Goal: Task Accomplishment & Management: Use online tool/utility

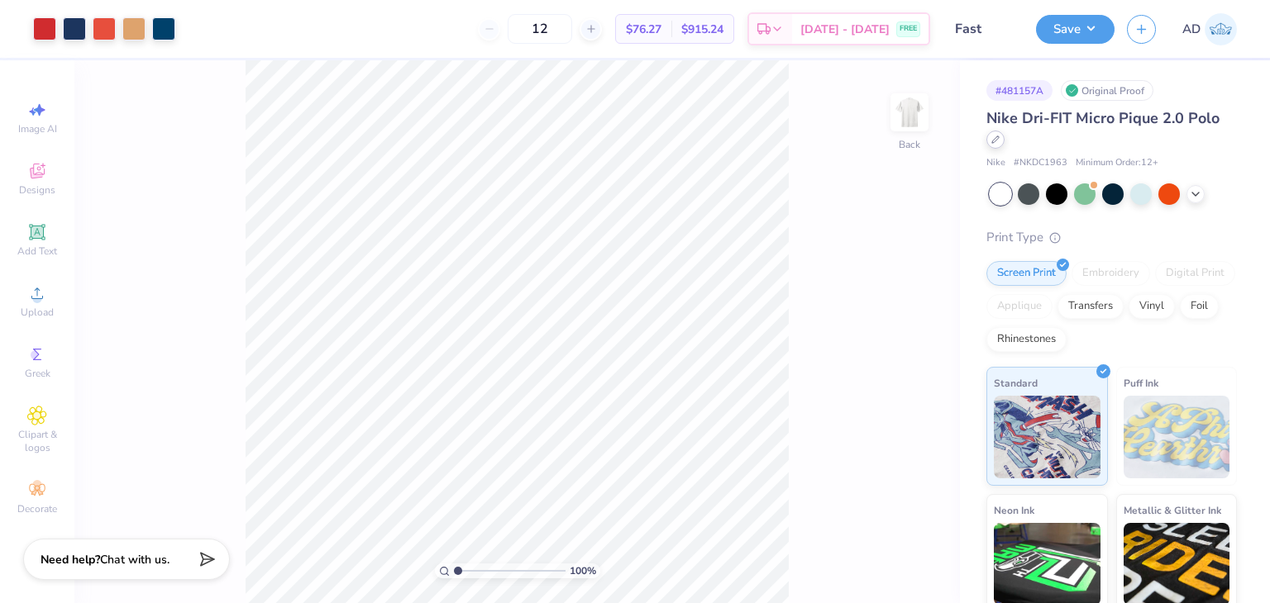
click at [993, 140] on icon at bounding box center [995, 139] width 7 height 7
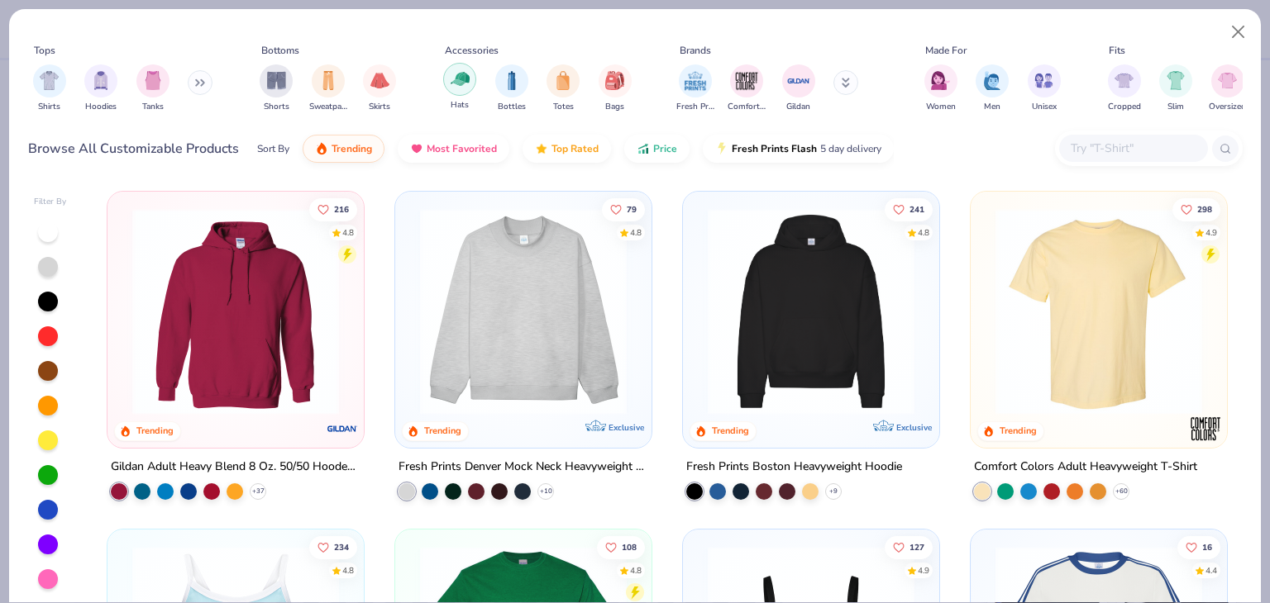
click at [460, 81] on img "filter for Hats" at bounding box center [459, 78] width 19 height 19
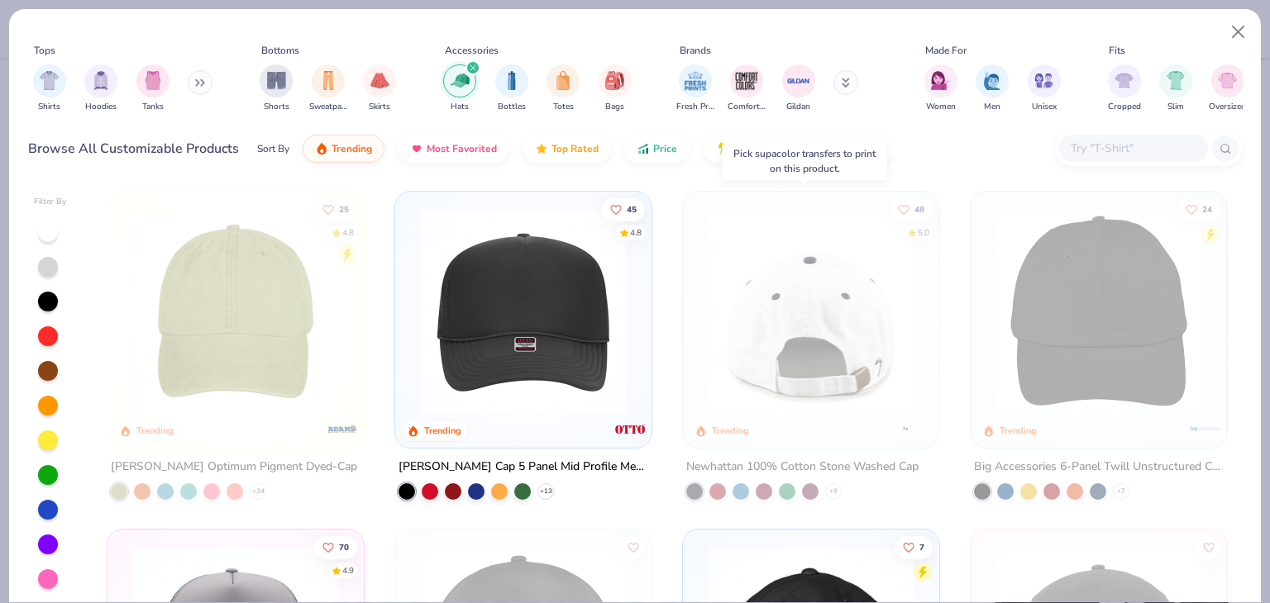
scroll to position [248, 0]
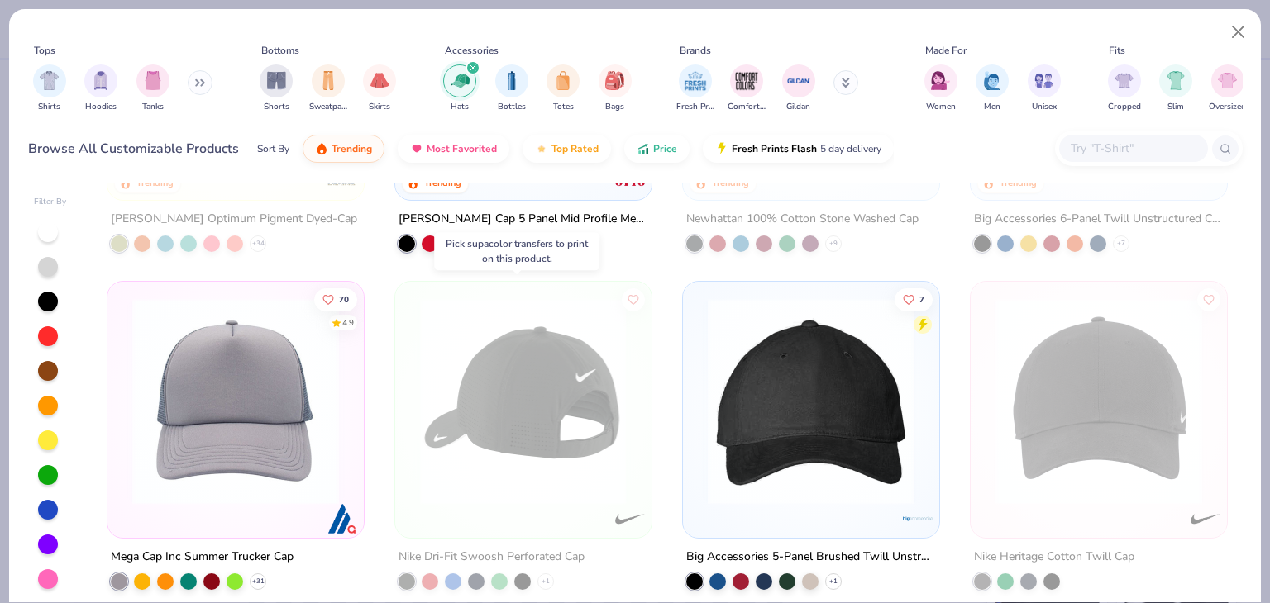
click at [552, 414] on img at bounding box center [523, 401] width 223 height 207
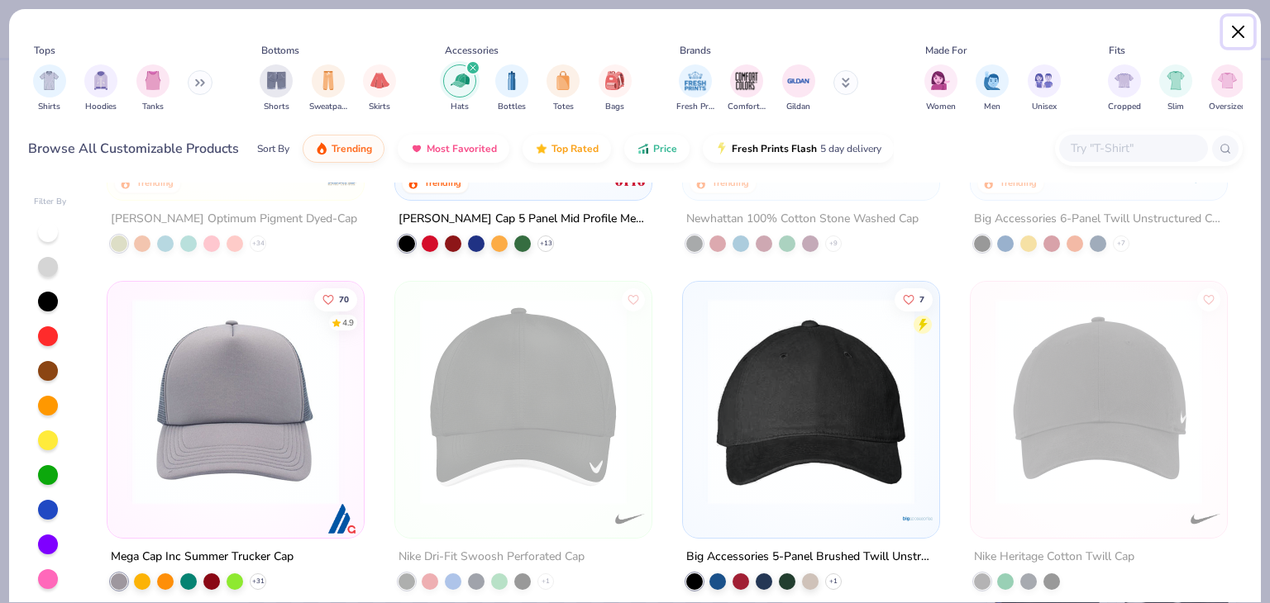
click at [1234, 34] on button "Close" at bounding box center [1238, 32] width 31 height 31
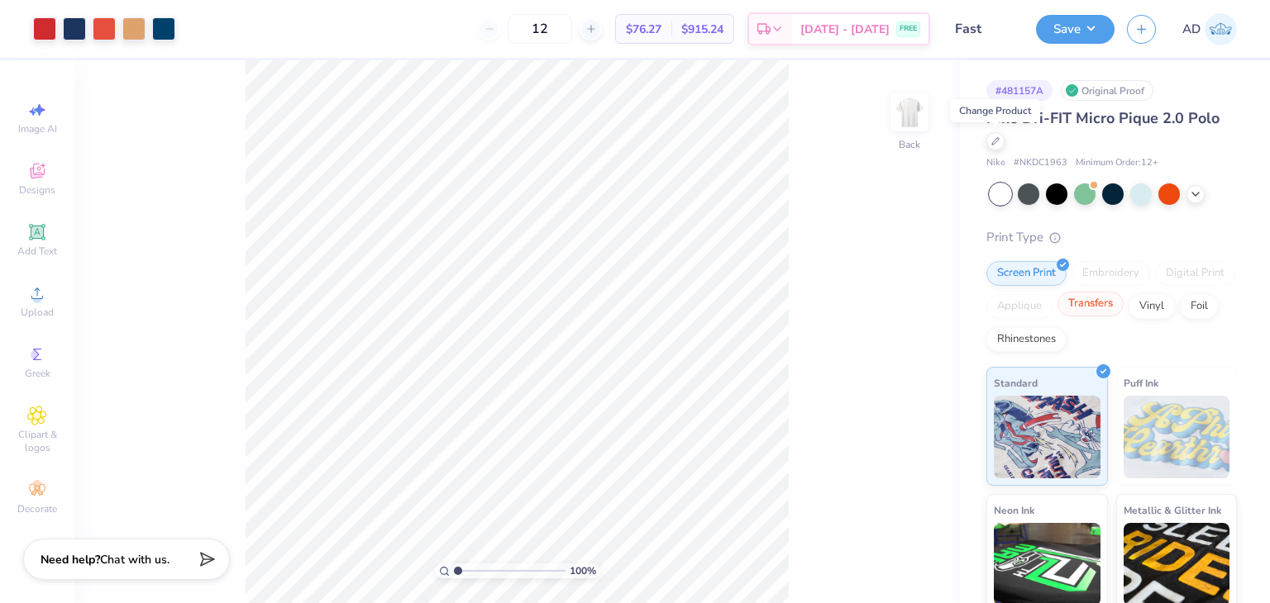
click at [1123, 303] on div "Transfers" at bounding box center [1090, 304] width 66 height 25
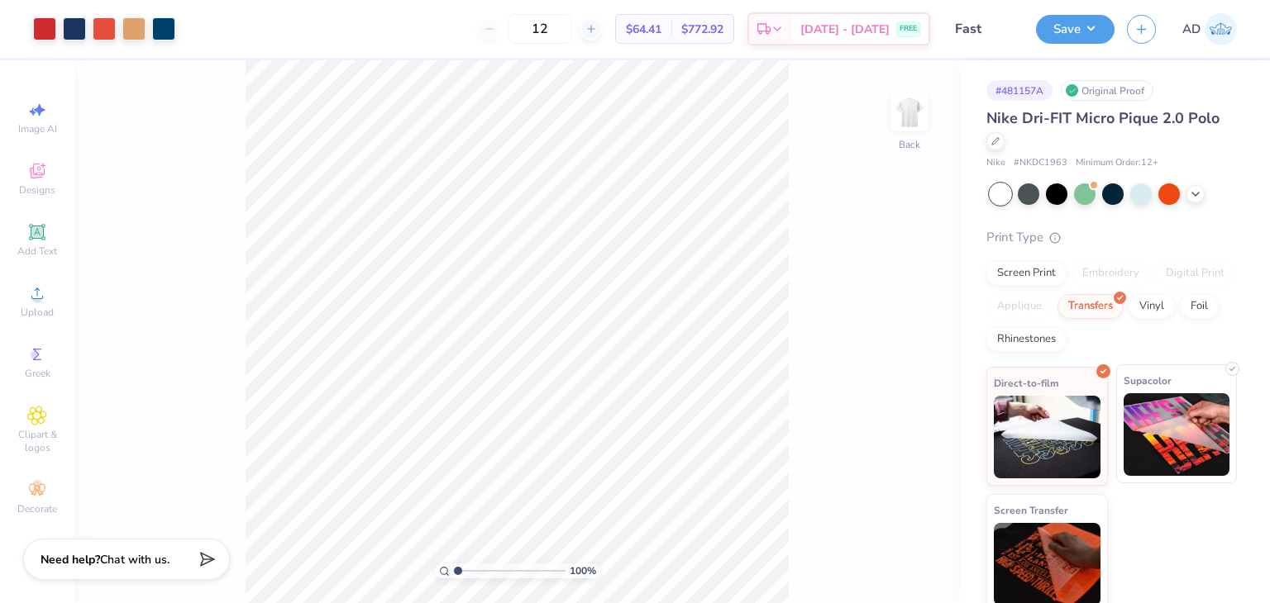
click at [1167, 440] on img at bounding box center [1176, 434] width 107 height 83
click at [999, 143] on div at bounding box center [995, 140] width 18 height 18
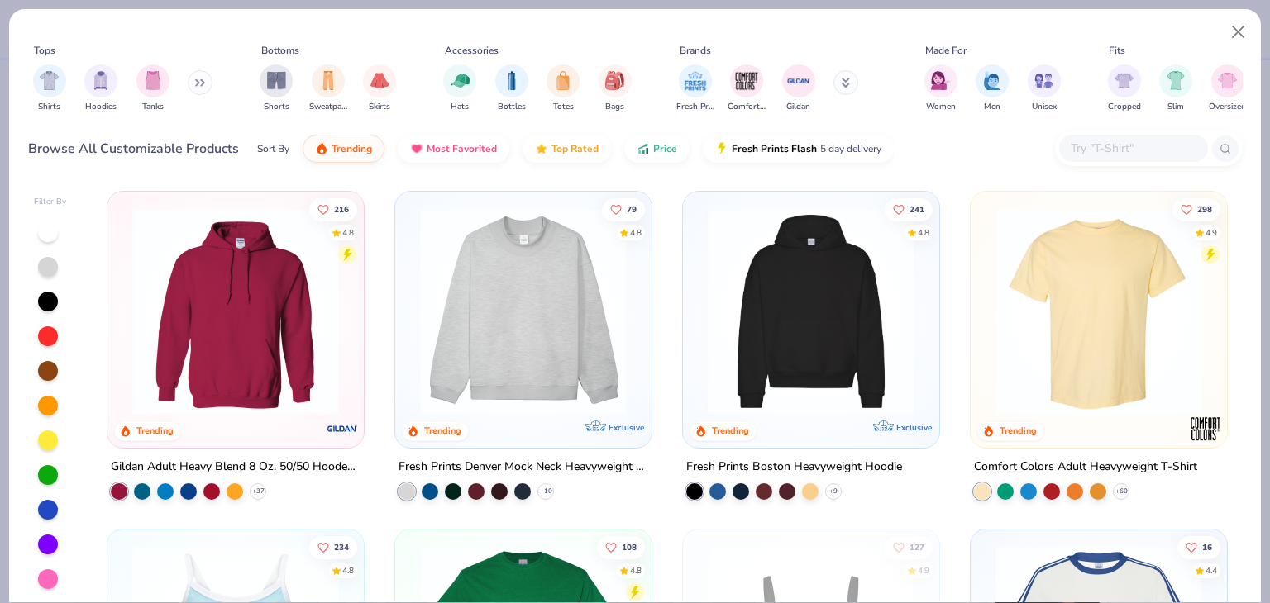
scroll to position [331, 0]
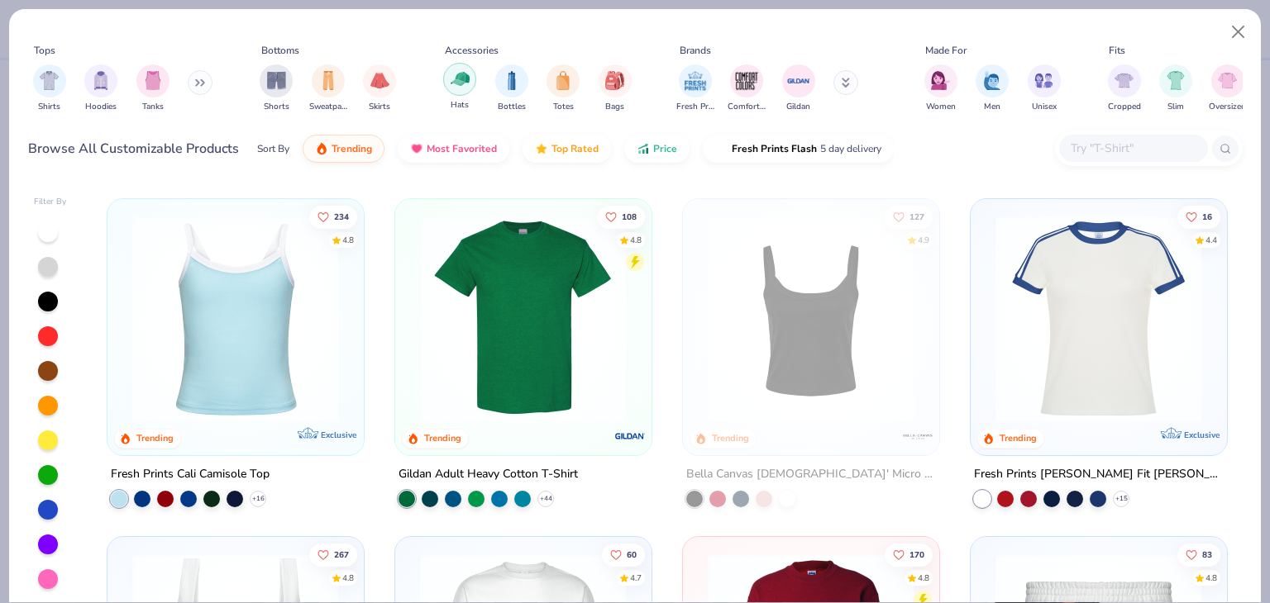
click at [446, 87] on div "filter for Hats" at bounding box center [459, 79] width 33 height 33
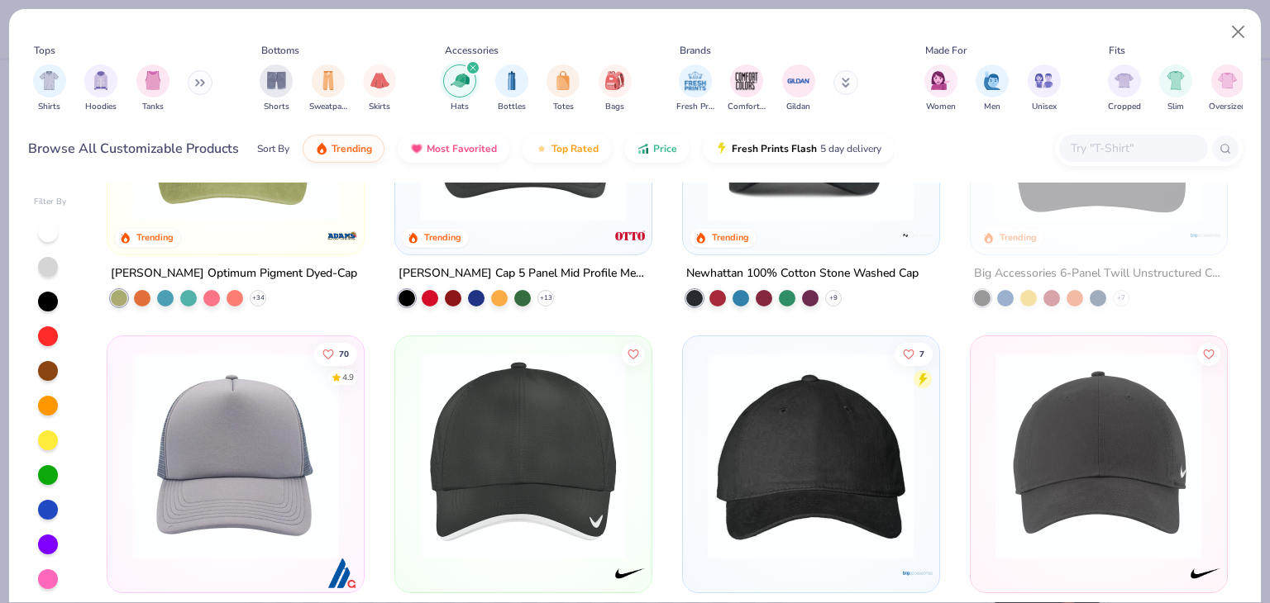
scroll to position [331, 0]
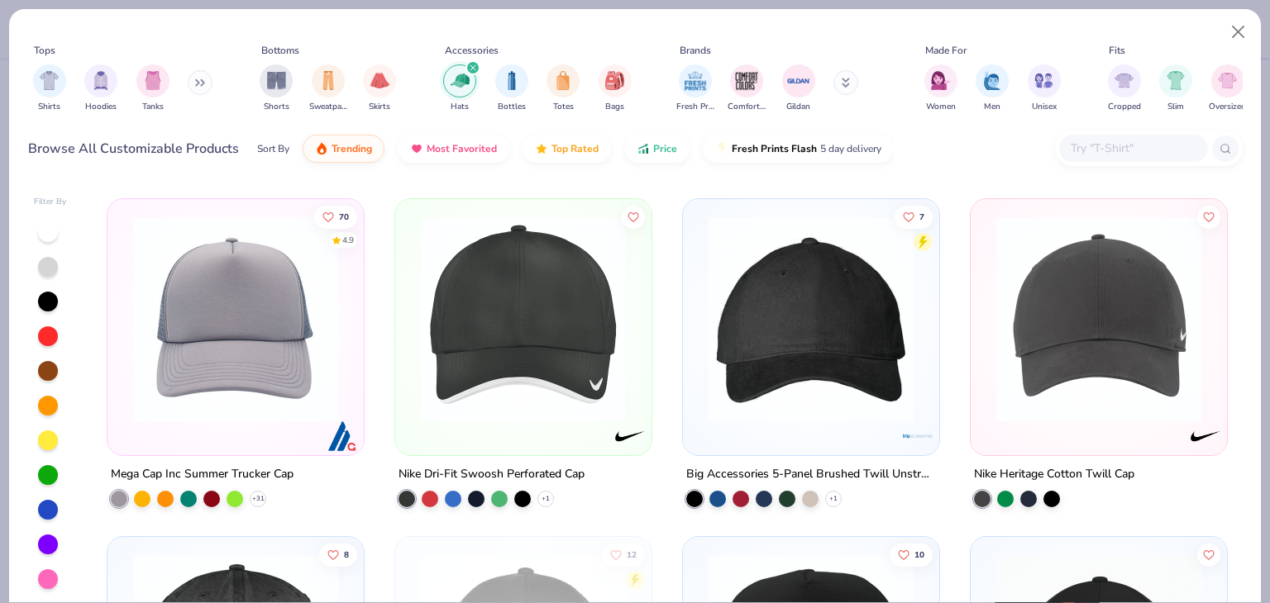
click at [543, 365] on img at bounding box center [523, 319] width 223 height 207
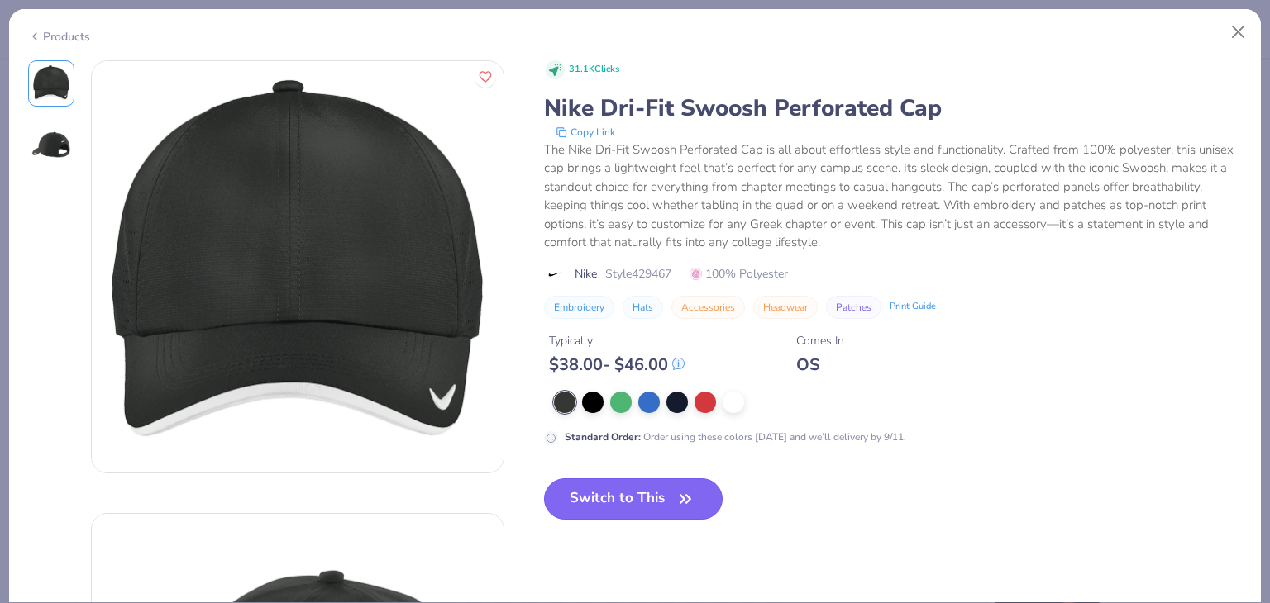
click at [681, 484] on button "Switch to This" at bounding box center [633, 499] width 179 height 41
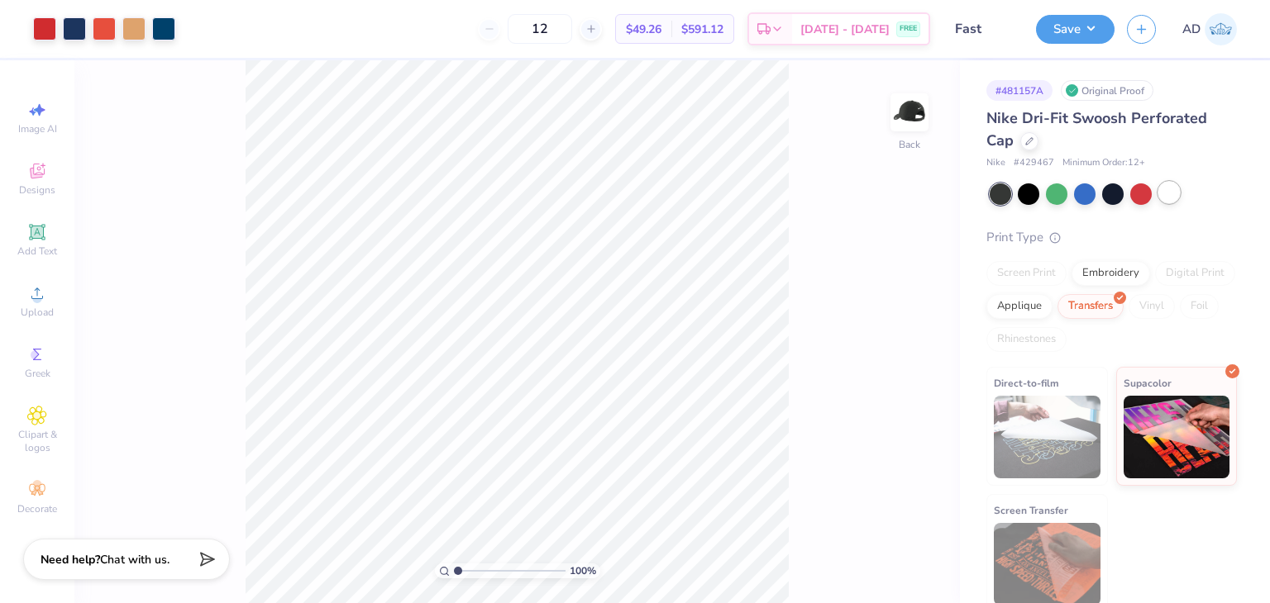
click at [1179, 199] on div at bounding box center [1168, 192] width 21 height 21
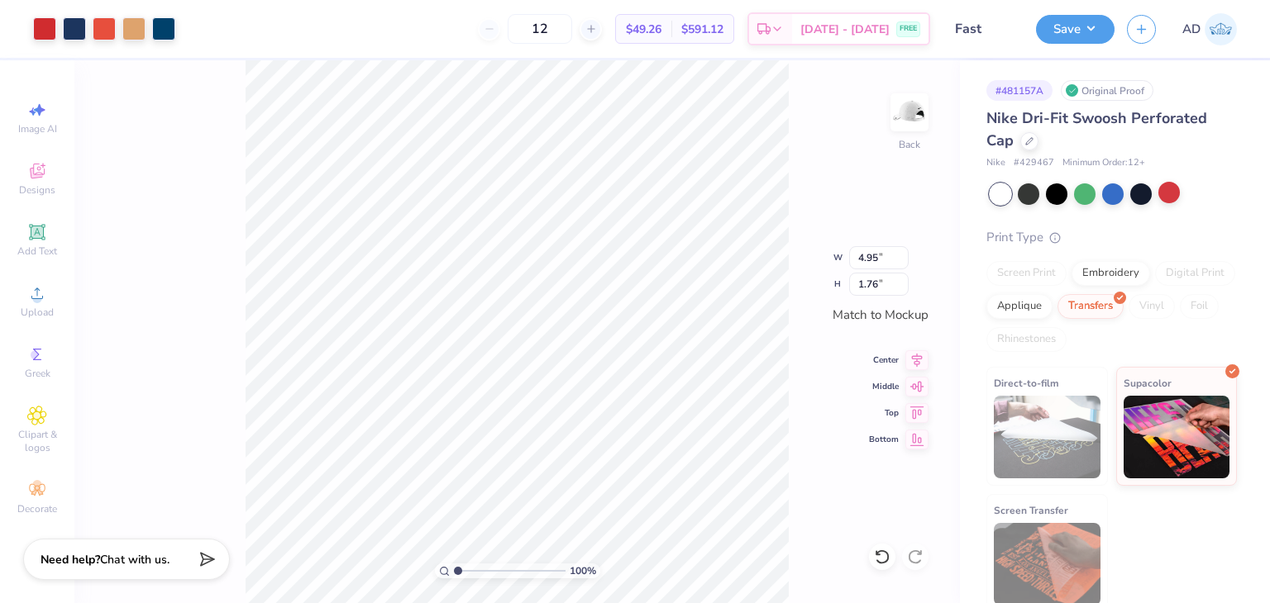
type input "3.89"
type input "1.39"
click at [818, 135] on div "100 % Back W 3.89 3.89 " H 1.39 1.39 " Match to [GEOGRAPHIC_DATA] Middle Top Bo…" at bounding box center [516, 331] width 885 height 543
type input "3.54"
type input "1.26"
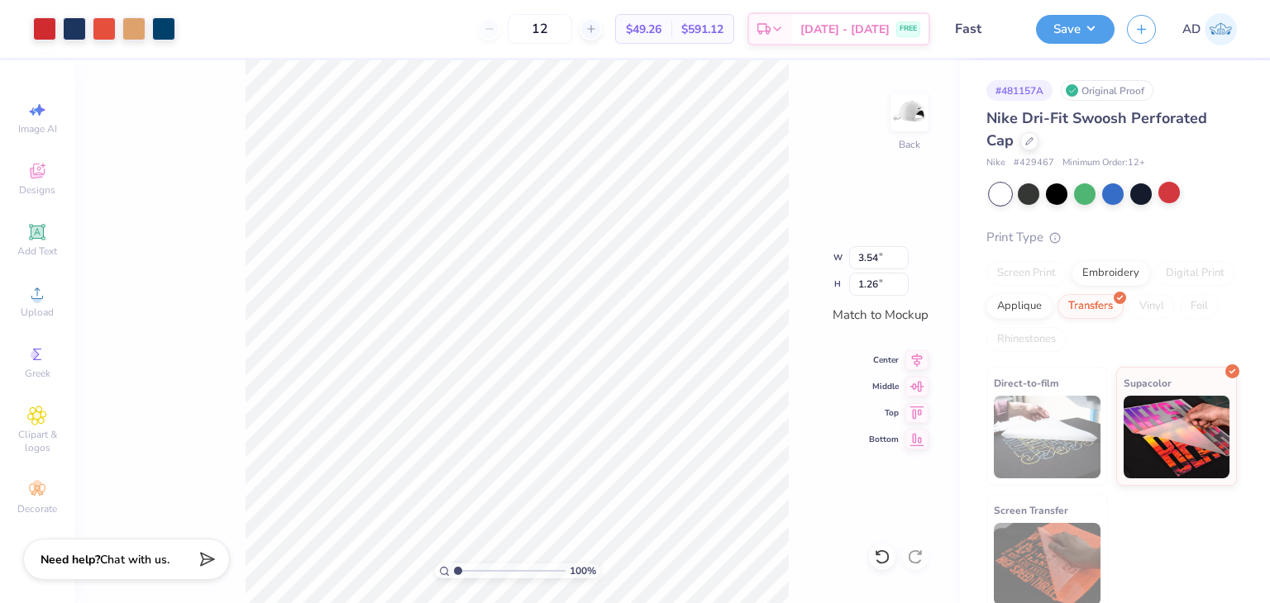
type input "3.02"
type input "1.08"
click at [1114, 284] on div "Screen Print Embroidery Digital Print Applique Transfers Vinyl Foil Rhinestones" at bounding box center [1111, 306] width 250 height 91
click at [1106, 265] on div "Embroidery" at bounding box center [1110, 271] width 79 height 25
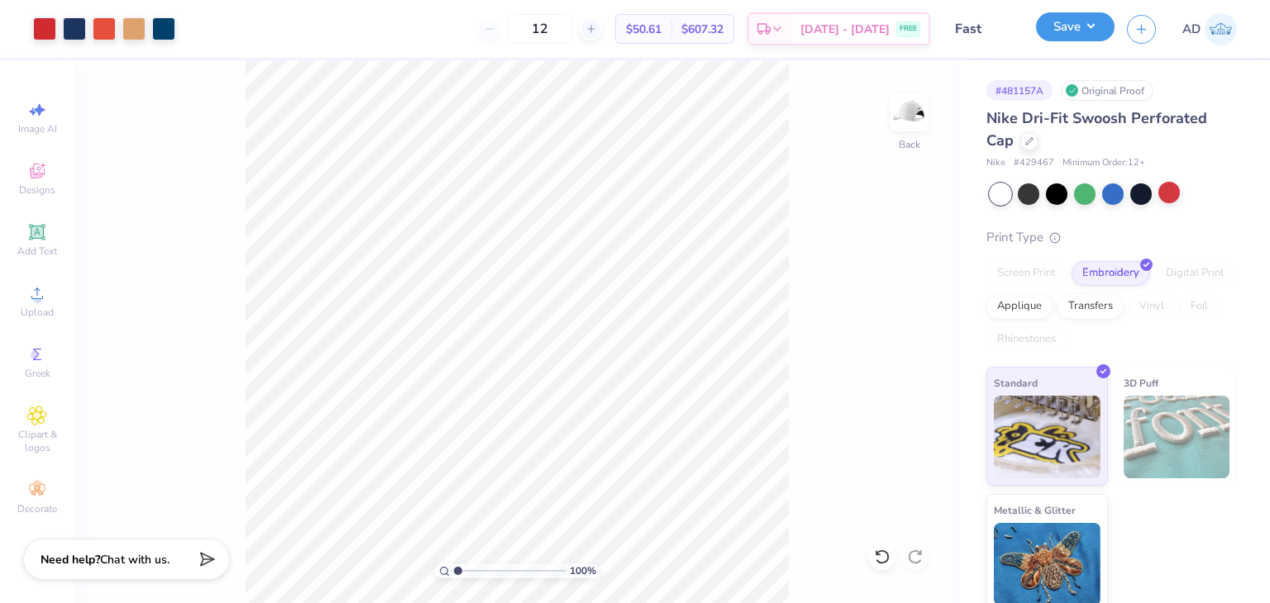
click at [1075, 27] on button "Save" at bounding box center [1075, 26] width 79 height 29
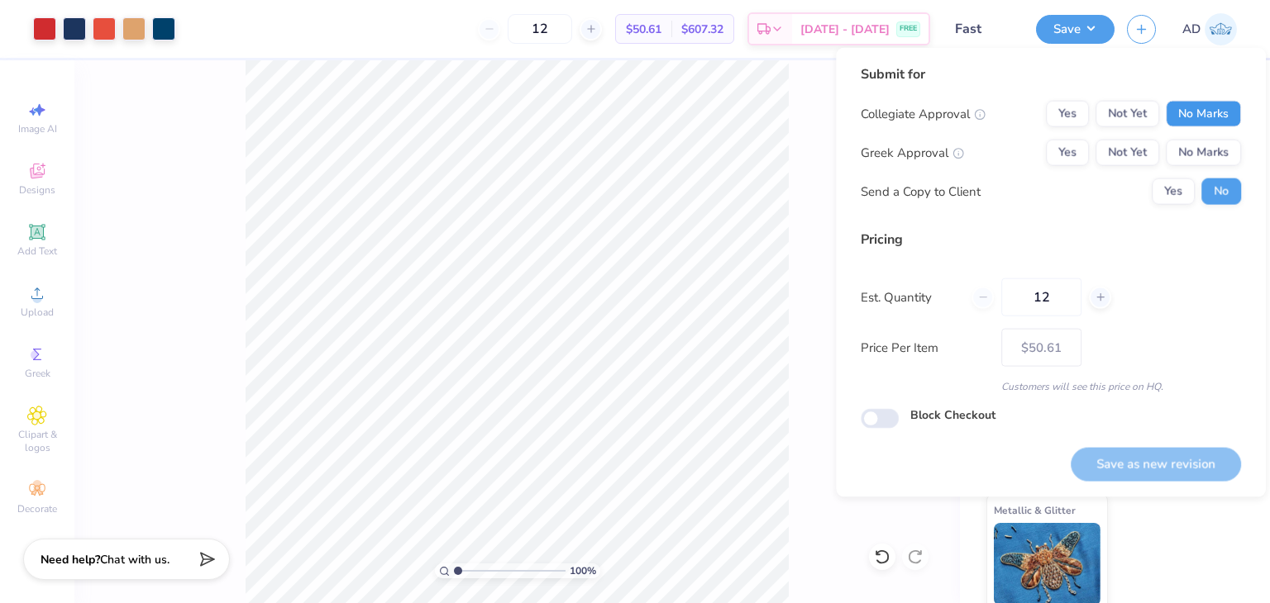
click at [1204, 113] on button "No Marks" at bounding box center [1202, 114] width 75 height 26
click at [1200, 153] on button "No Marks" at bounding box center [1202, 153] width 75 height 26
click at [1141, 473] on button "Save as new revision" at bounding box center [1155, 464] width 170 height 34
type input "$50.61"
click at [102, 22] on div at bounding box center [104, 27] width 23 height 23
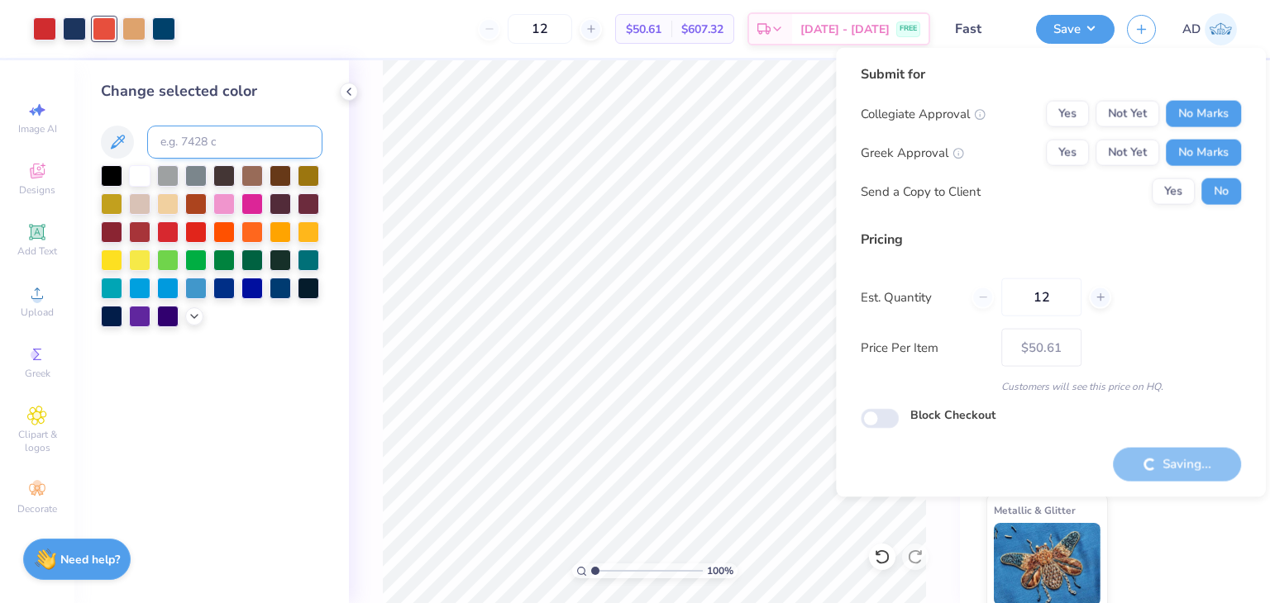
click at [212, 145] on input at bounding box center [234, 142] width 175 height 33
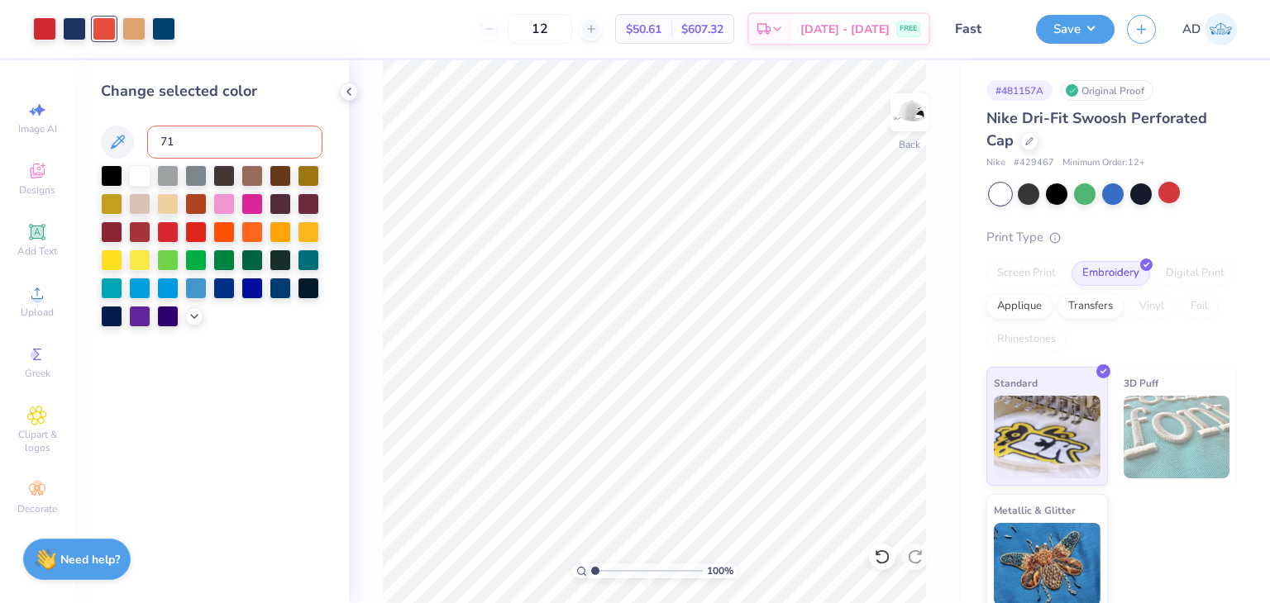
type input "711"
click at [100, 33] on div at bounding box center [104, 27] width 23 height 23
click at [220, 139] on input at bounding box center [234, 142] width 175 height 33
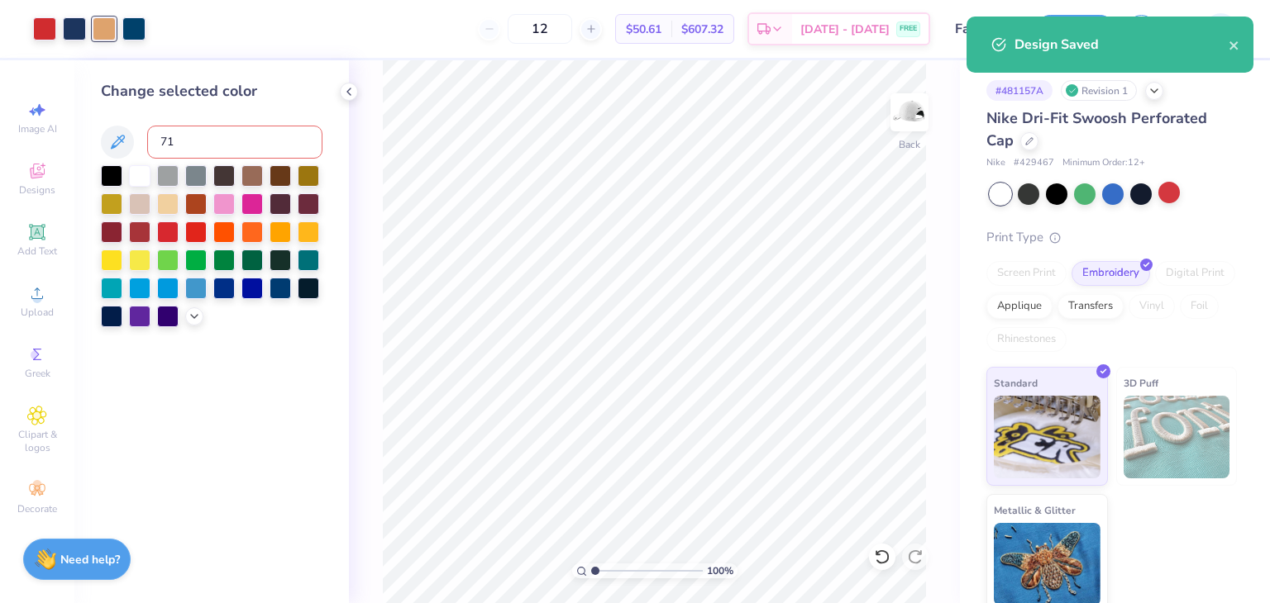
type input "711"
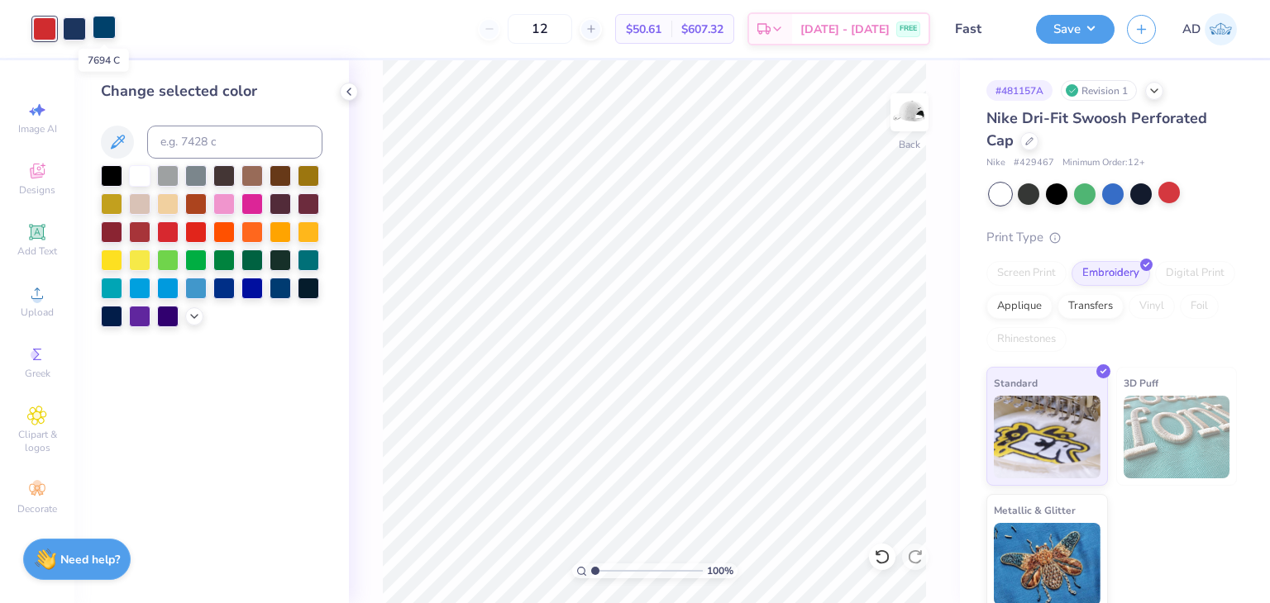
click at [102, 26] on div at bounding box center [104, 27] width 23 height 23
click at [182, 146] on input at bounding box center [234, 142] width 175 height 33
type input "534"
click at [347, 93] on icon at bounding box center [348, 91] width 13 height 13
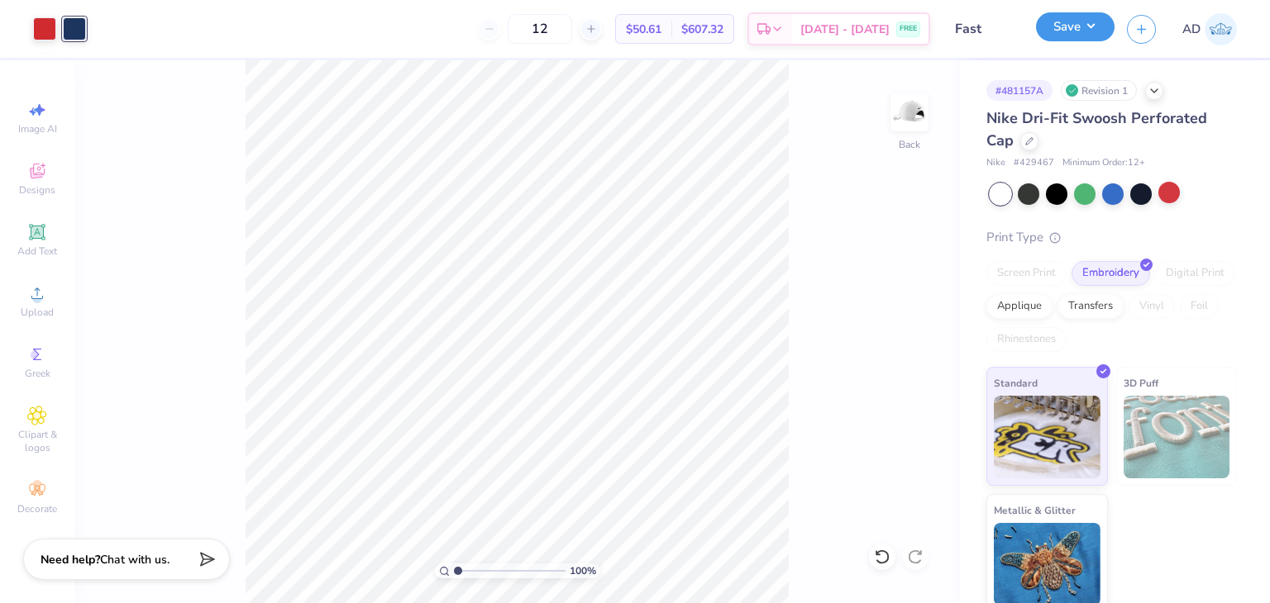
click at [1059, 21] on button "Save" at bounding box center [1075, 26] width 79 height 29
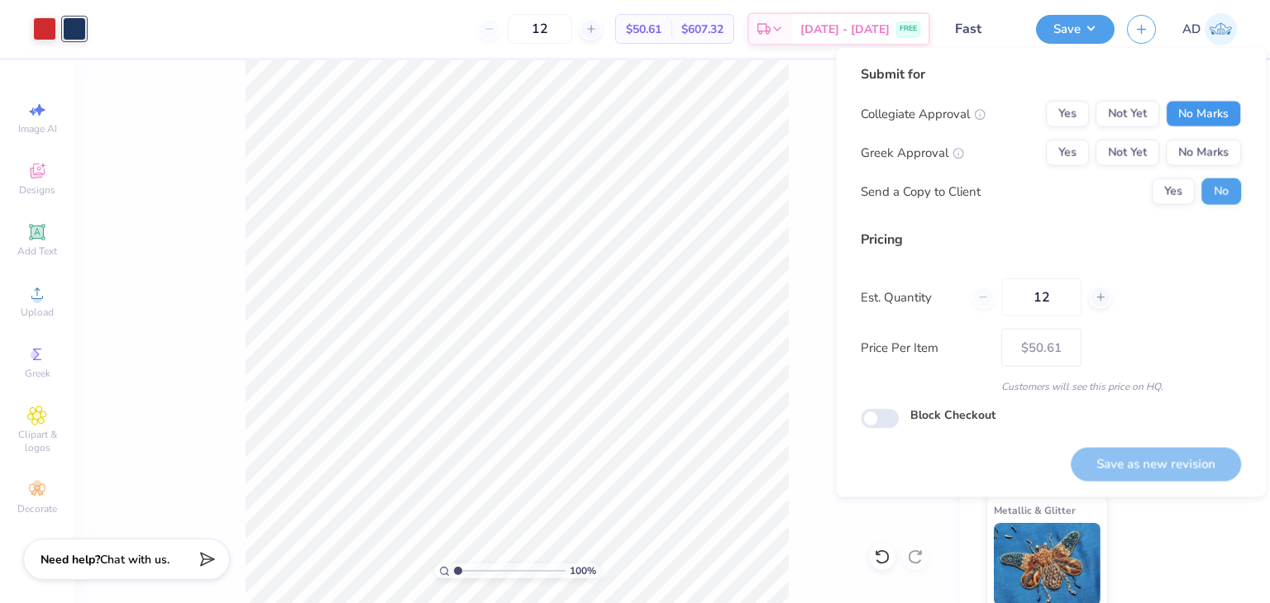
click at [1204, 116] on button "No Marks" at bounding box center [1202, 114] width 75 height 26
click at [1204, 136] on div "Collegiate Approval Yes Not Yet No Marks Greek Approval Yes Not Yet No Marks Se…" at bounding box center [1050, 153] width 380 height 104
click at [1184, 136] on div "Collegiate Approval Yes Not Yet No Marks Greek Approval Yes Not Yet No Marks Se…" at bounding box center [1050, 153] width 380 height 104
click at [1184, 145] on button "No Marks" at bounding box center [1202, 153] width 75 height 26
click at [1132, 468] on button "Save as new revision" at bounding box center [1155, 464] width 170 height 34
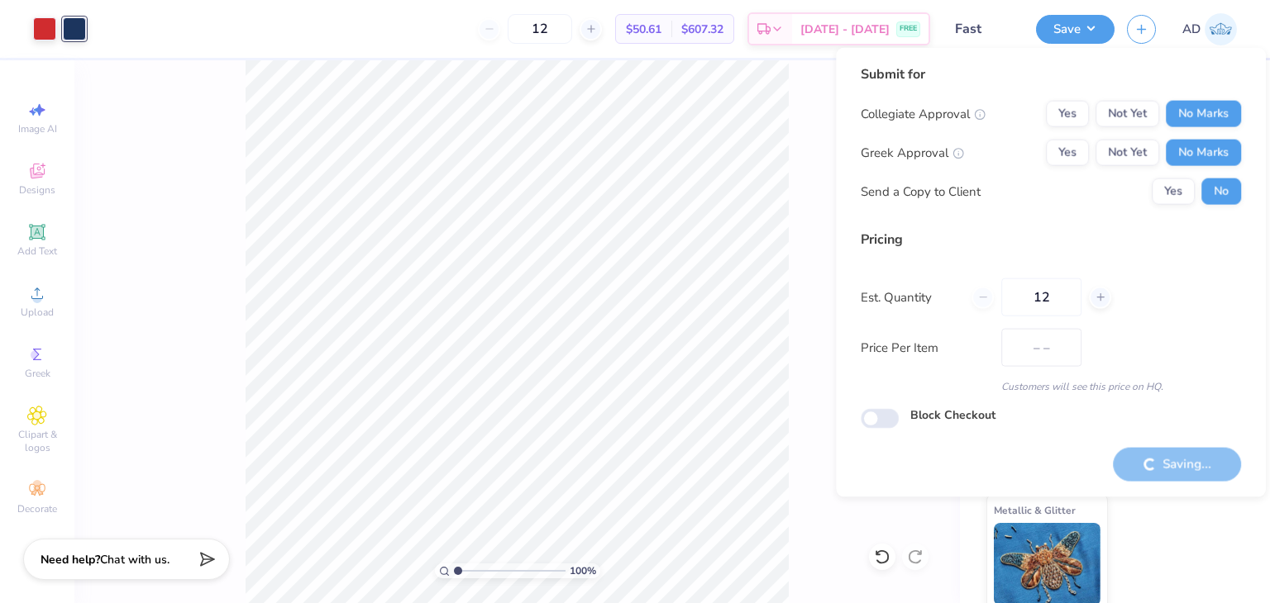
type input "$50.61"
click at [1180, 199] on button "Yes" at bounding box center [1172, 192] width 43 height 26
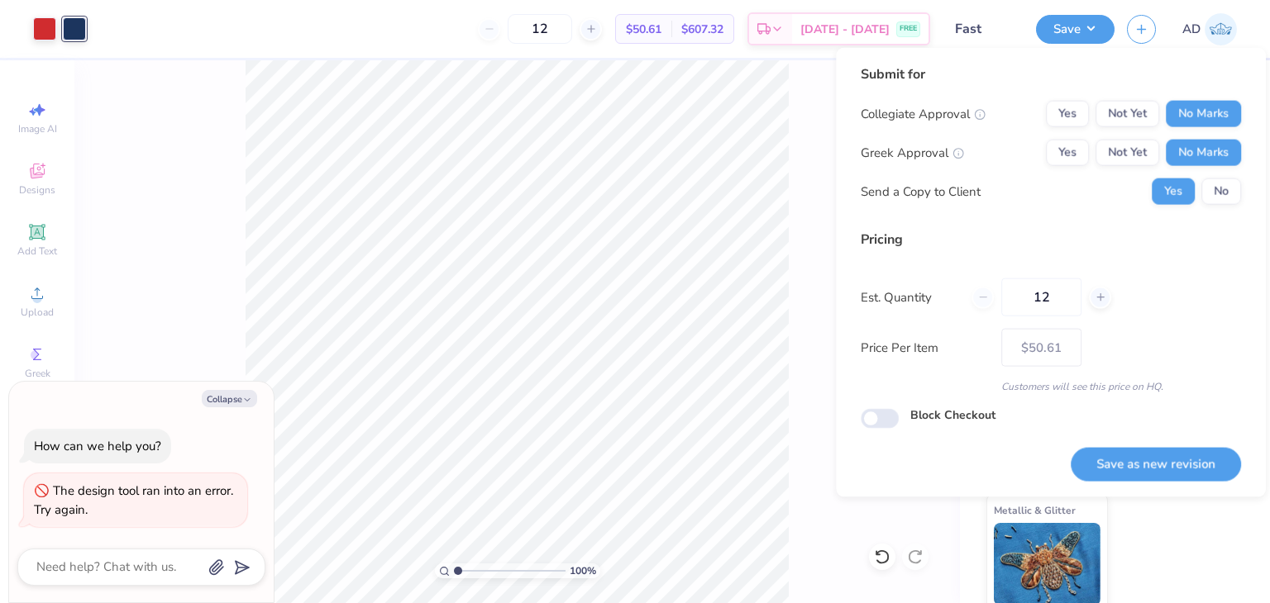
type textarea "x"
click at [1204, 463] on button "Save as new revision" at bounding box center [1155, 464] width 170 height 34
type input "$50.61"
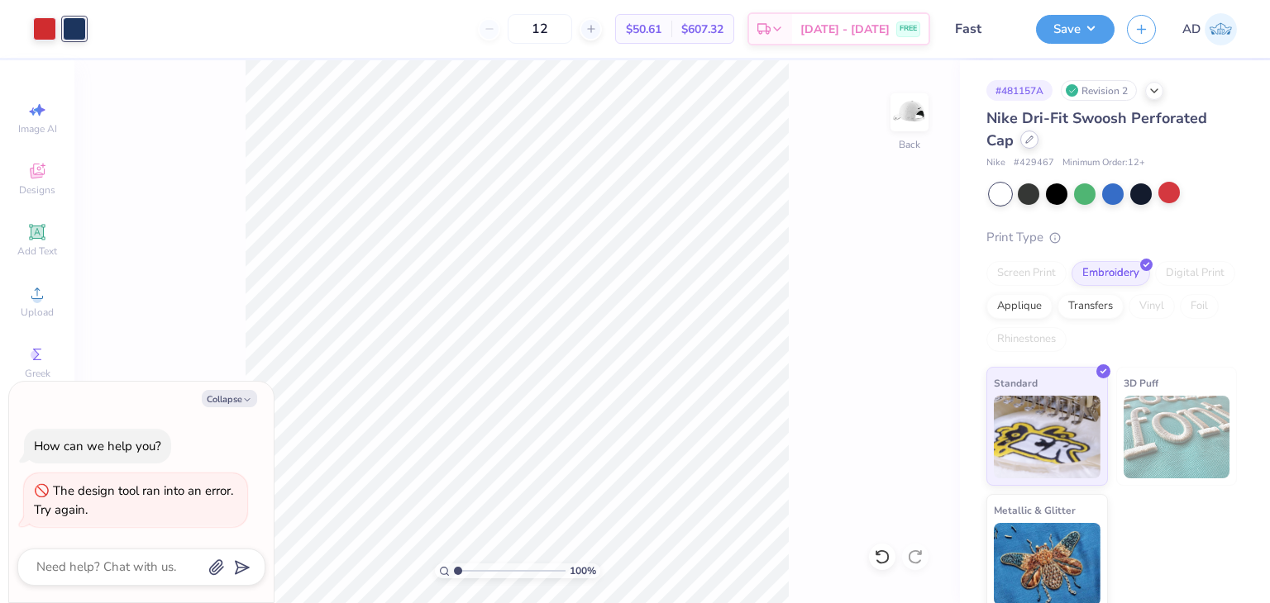
click at [1028, 144] on div at bounding box center [1029, 140] width 18 height 18
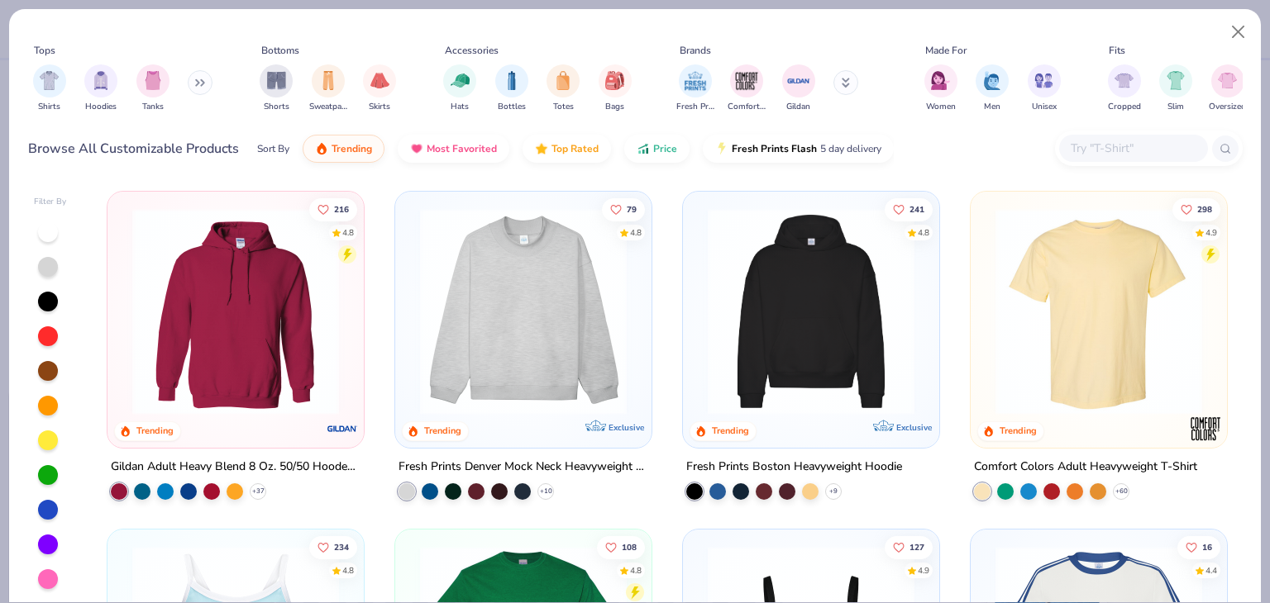
click at [194, 85] on button at bounding box center [200, 82] width 25 height 25
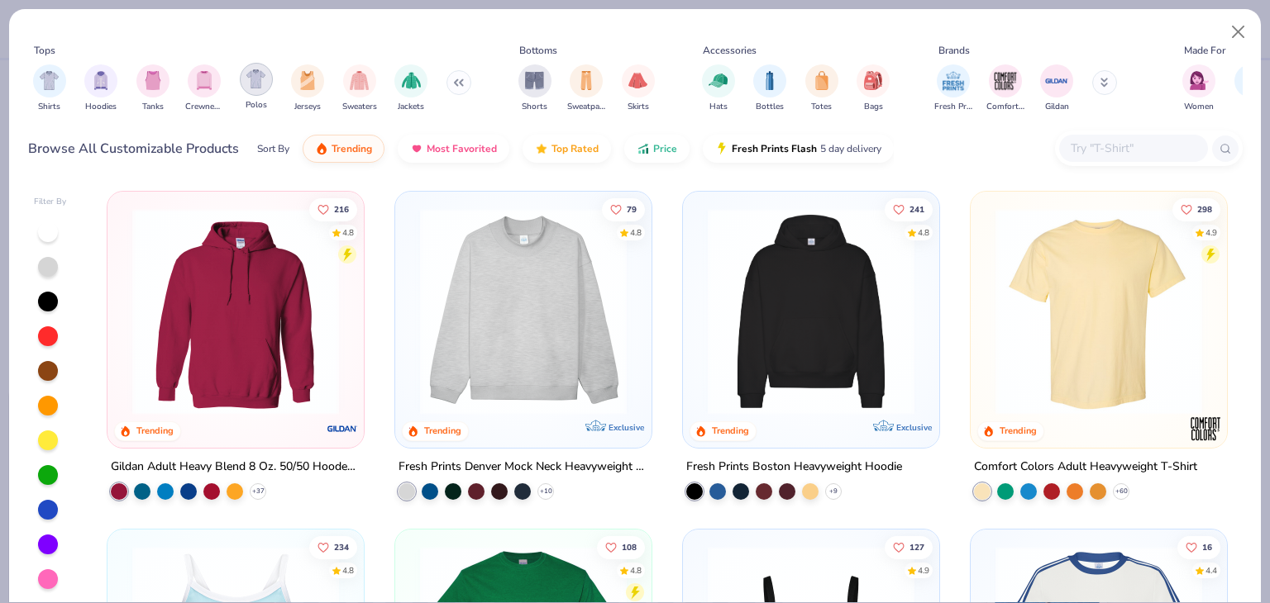
click at [242, 86] on div "filter for Polos" at bounding box center [256, 79] width 33 height 33
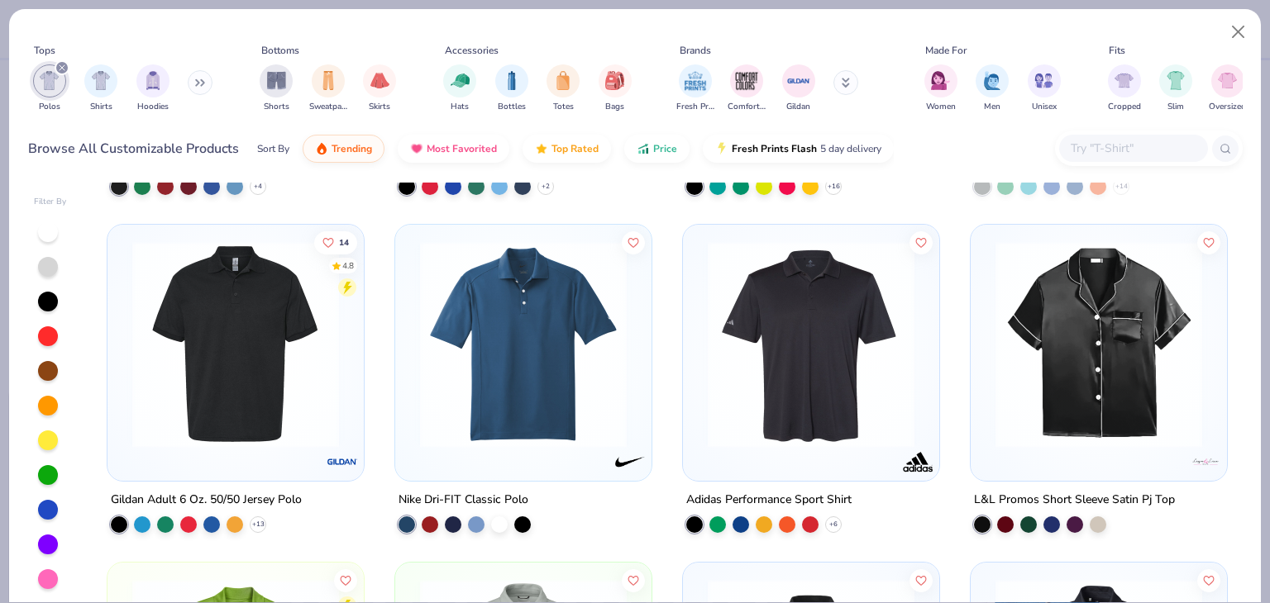
scroll to position [331, 0]
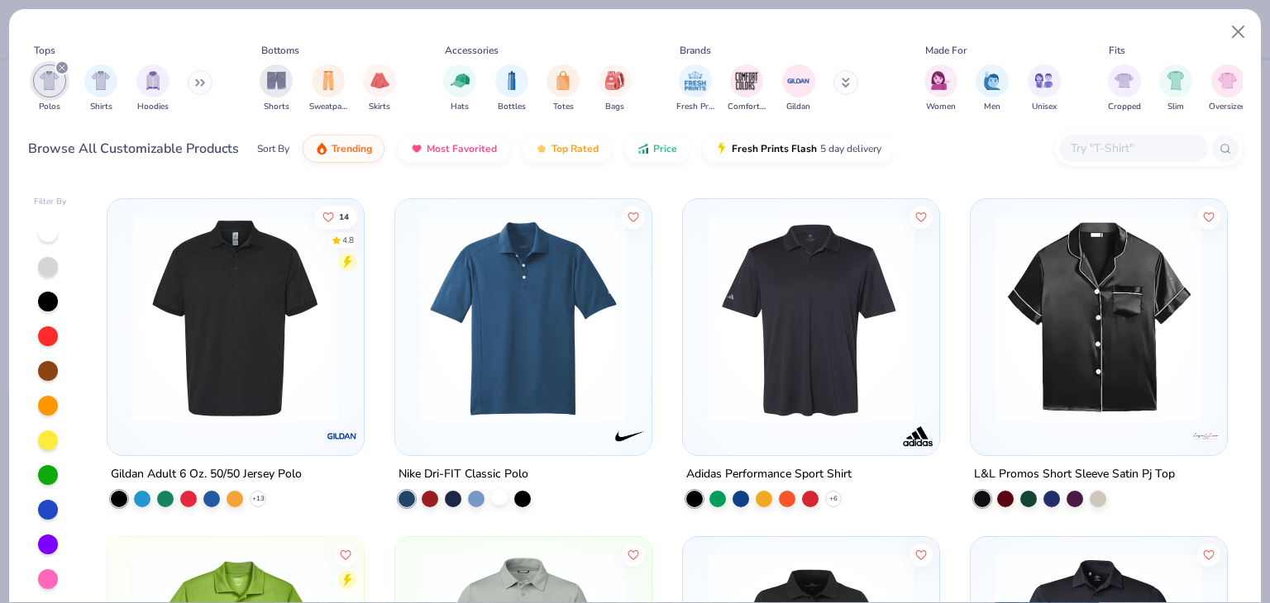
click at [491, 489] on div at bounding box center [499, 497] width 17 height 17
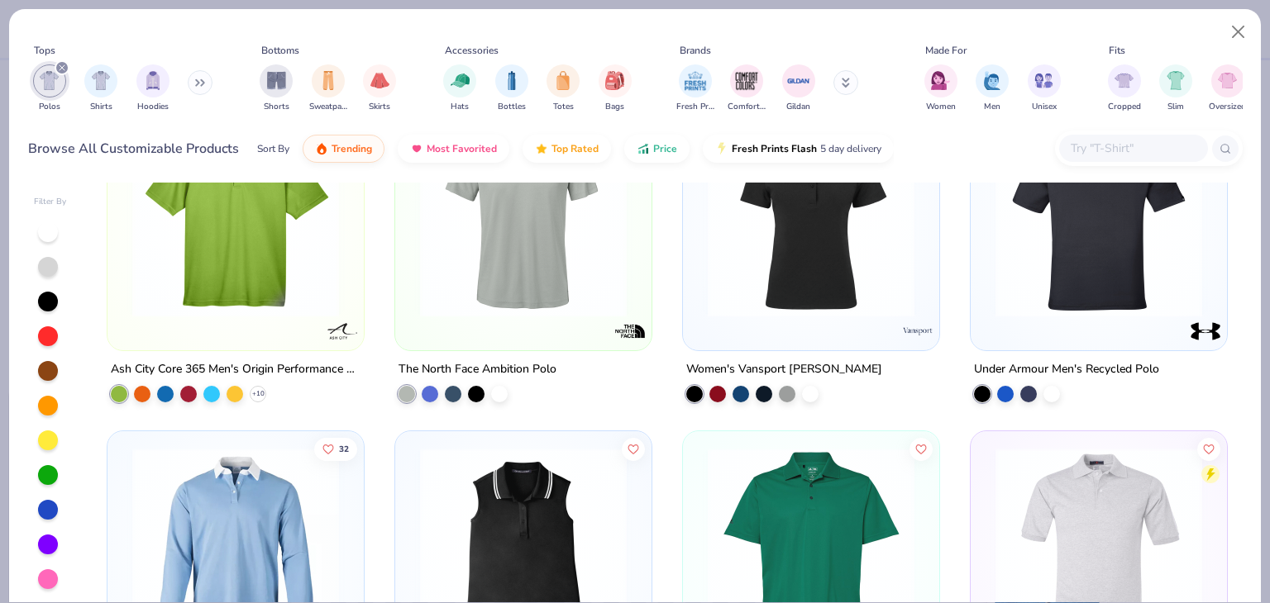
scroll to position [909, 0]
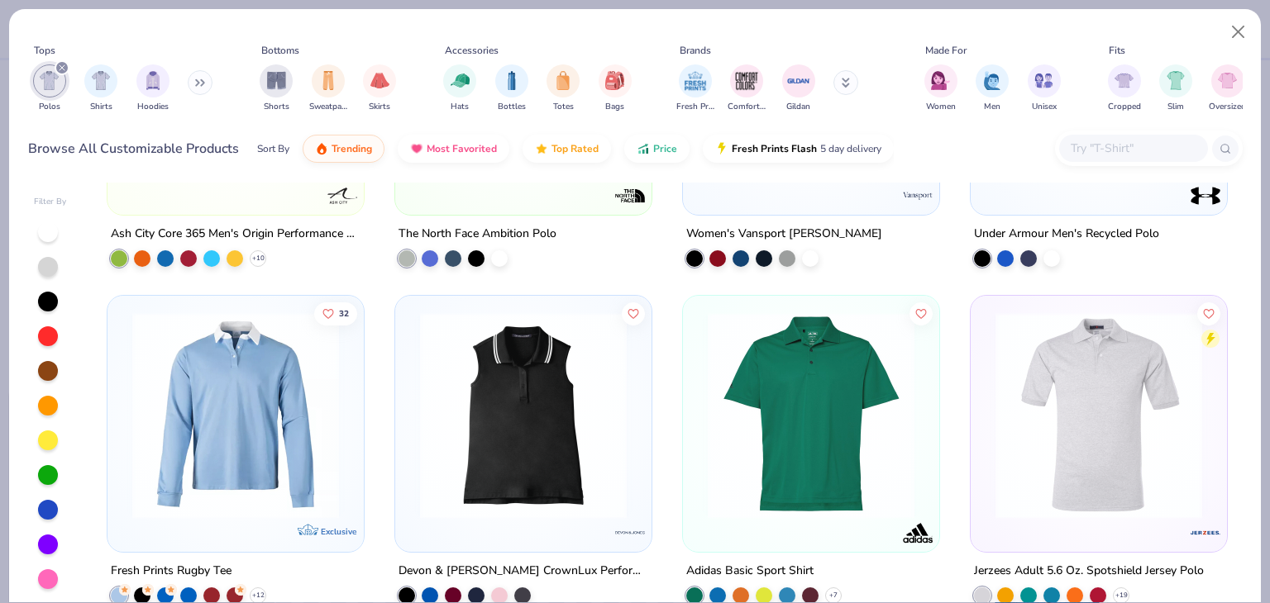
click at [61, 65] on icon "filter for Polos" at bounding box center [62, 67] width 5 height 5
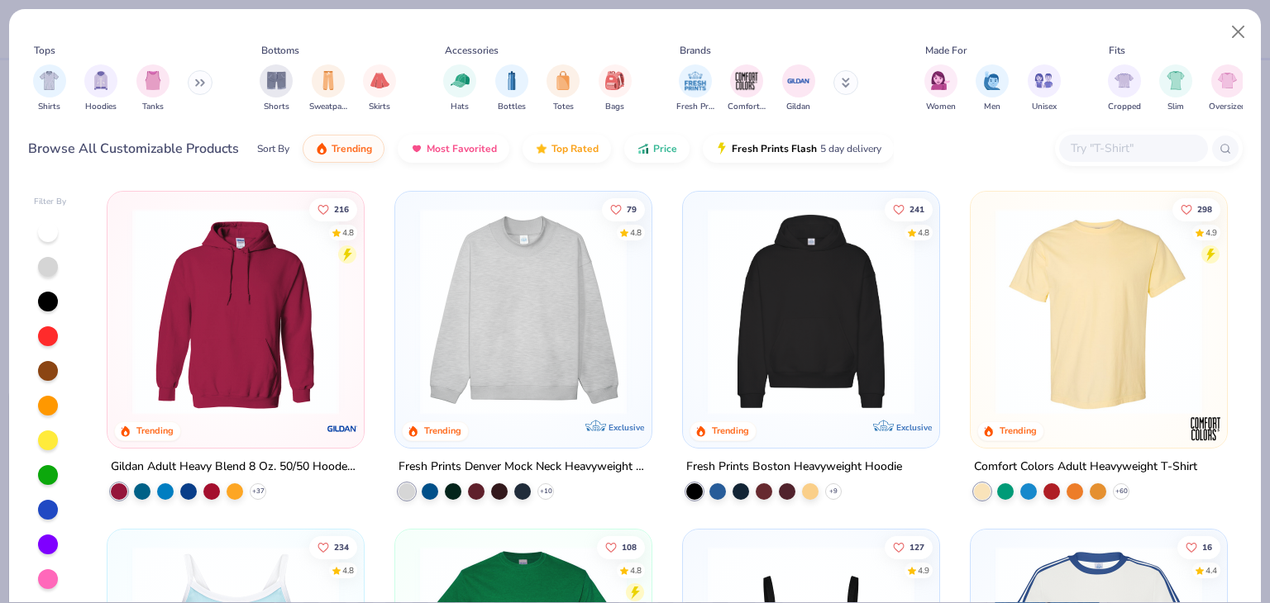
type textarea "x"
click at [1123, 145] on input "text" at bounding box center [1132, 148] width 127 height 19
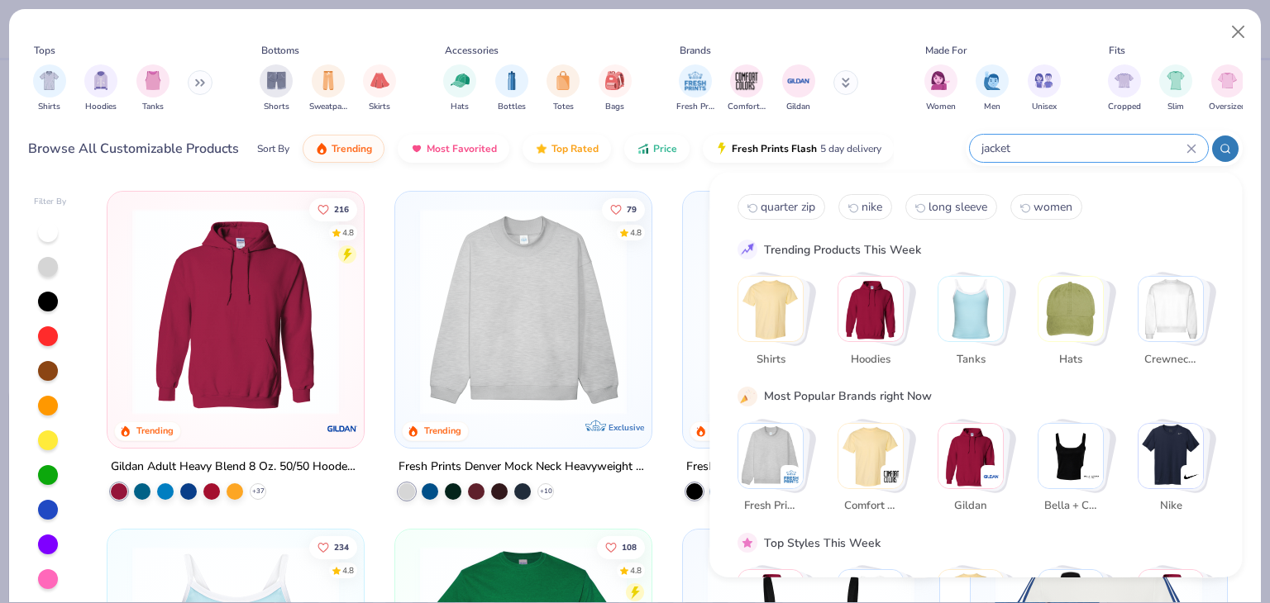
type input "jacket"
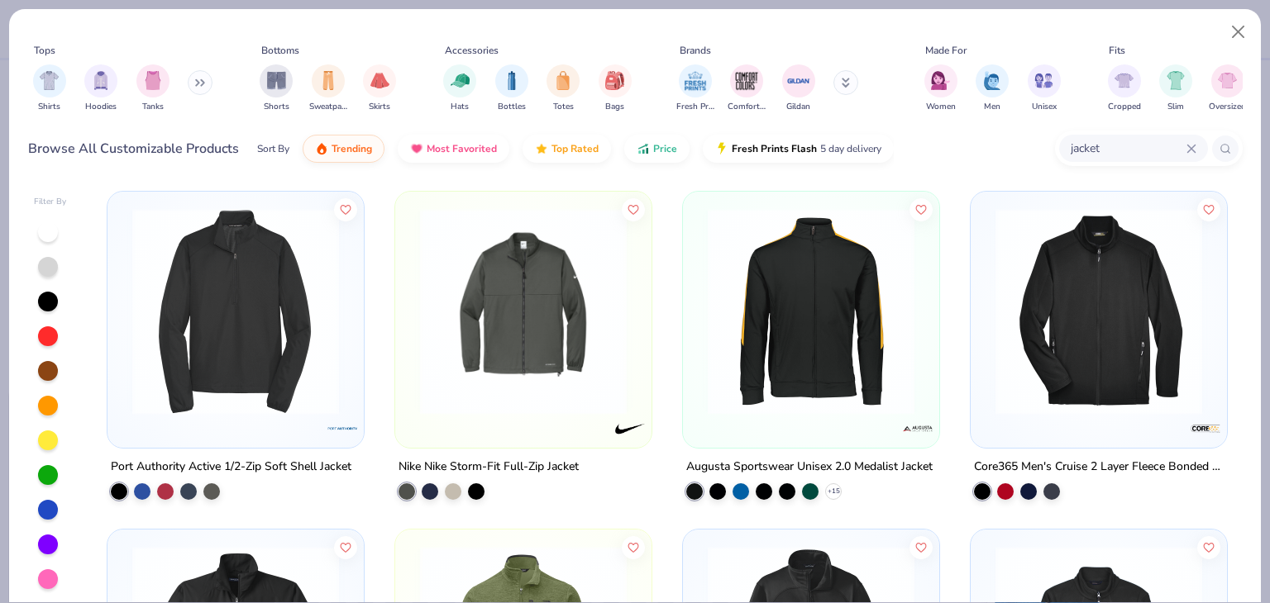
click at [531, 469] on div "Nike Nike Storm-Fit Full-Zip Jacket" at bounding box center [488, 467] width 180 height 21
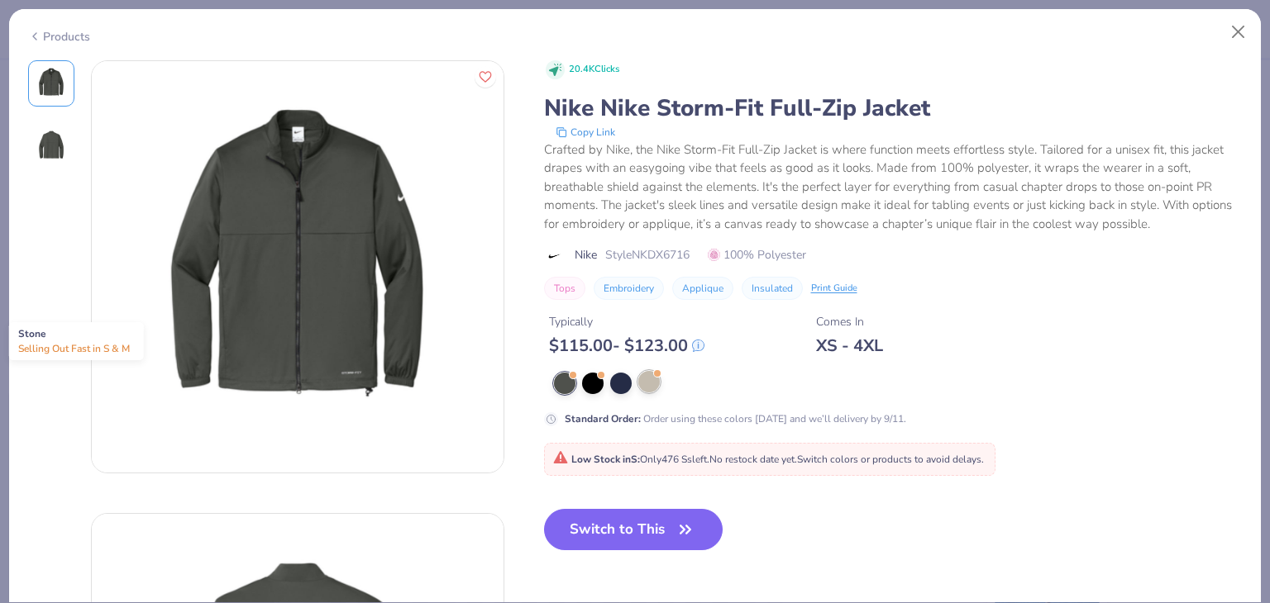
click at [650, 381] on div at bounding box center [648, 381] width 21 height 21
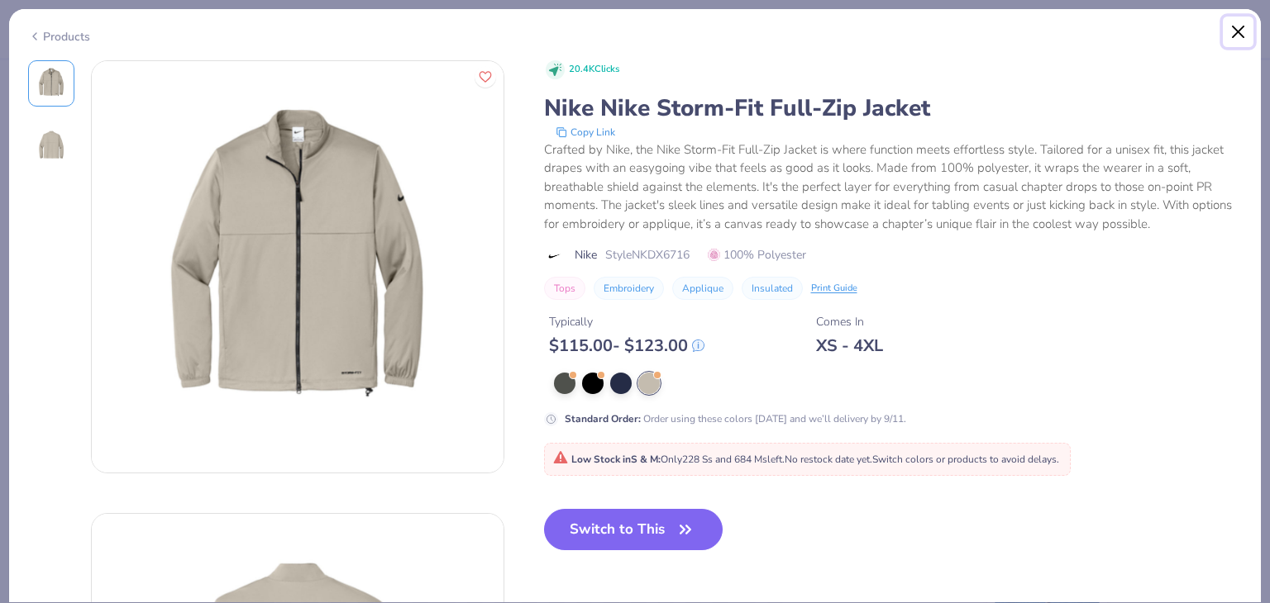
click at [1245, 30] on button "Close" at bounding box center [1238, 32] width 31 height 31
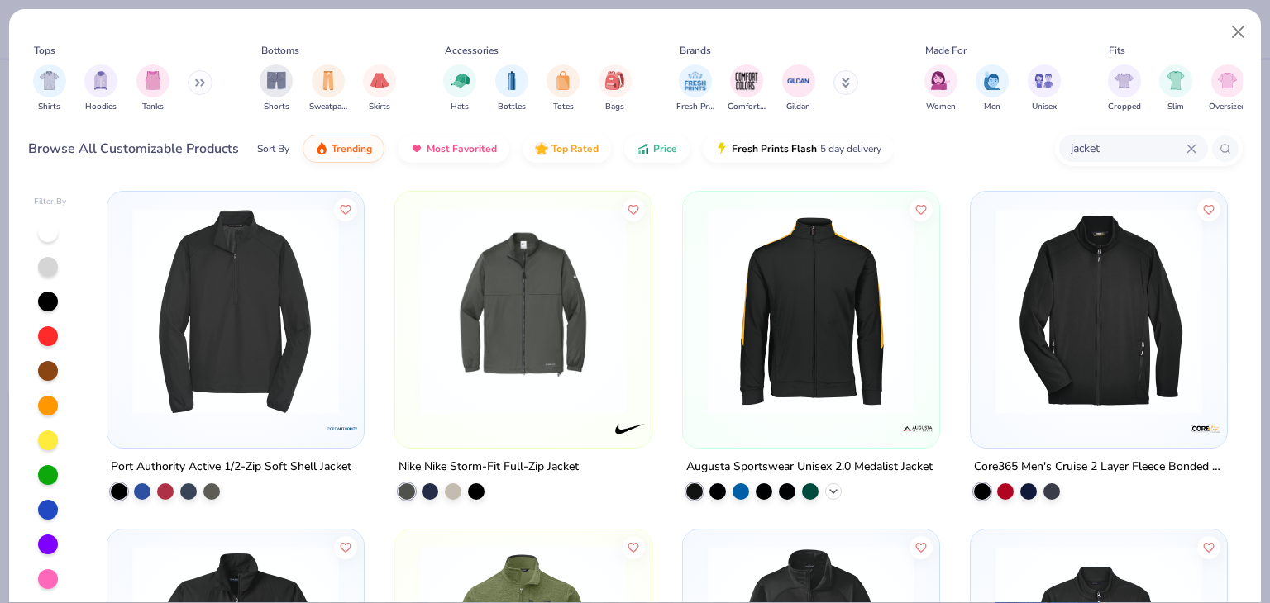
click at [833, 487] on icon at bounding box center [833, 491] width 13 height 13
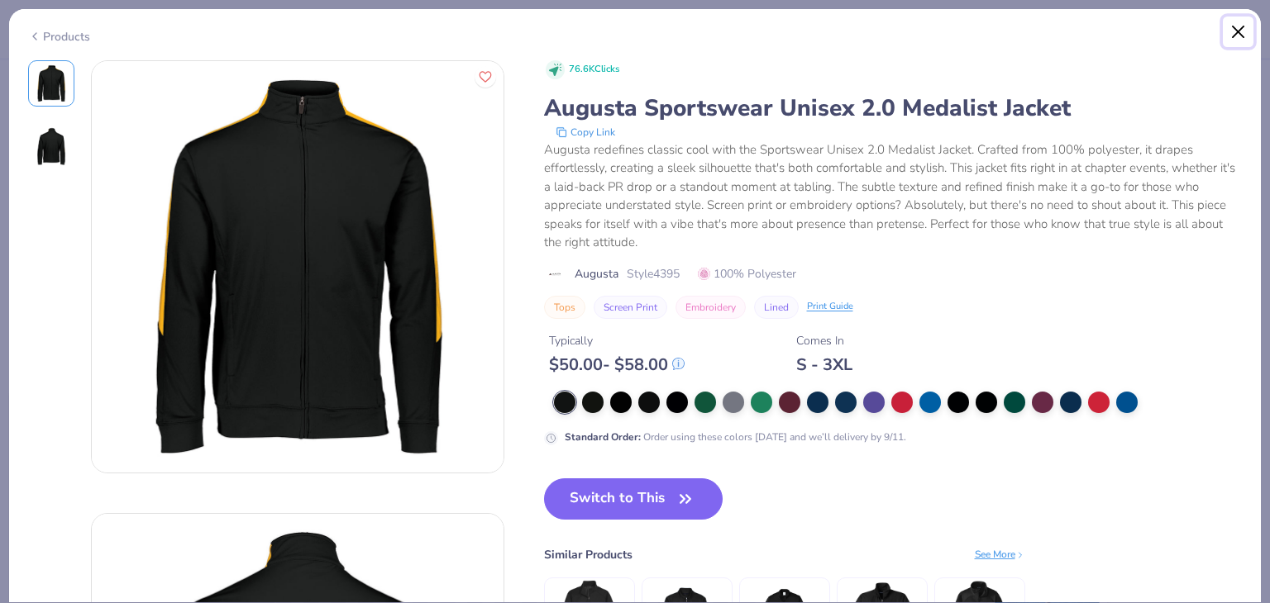
click at [1243, 28] on button "Close" at bounding box center [1238, 32] width 31 height 31
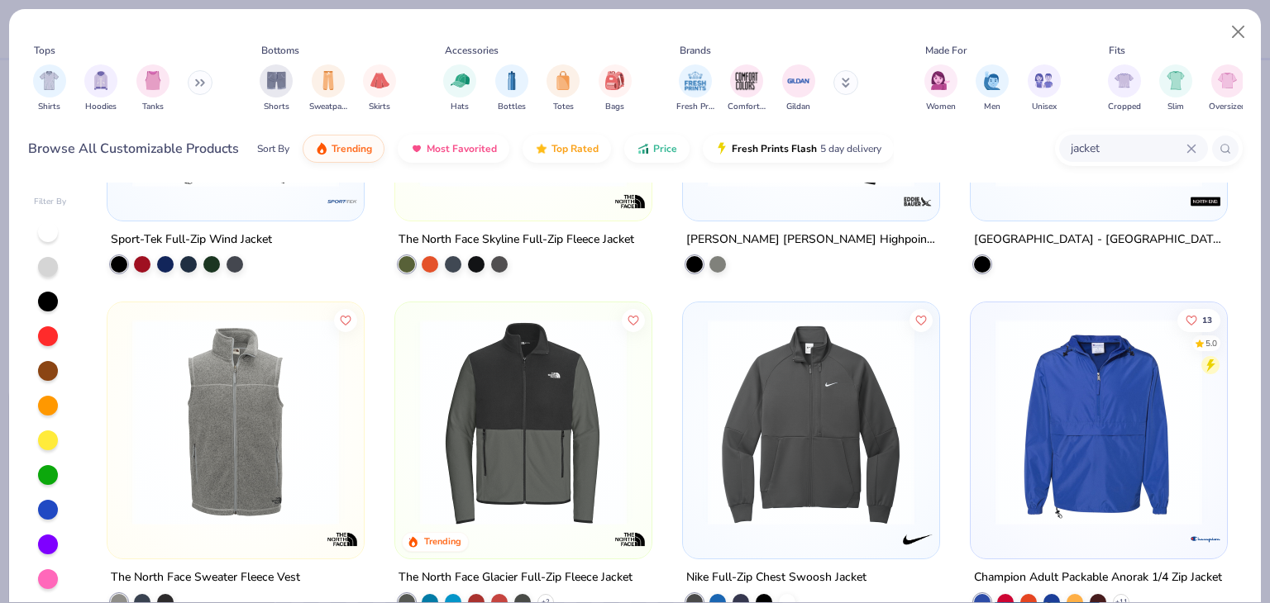
scroll to position [661, 0]
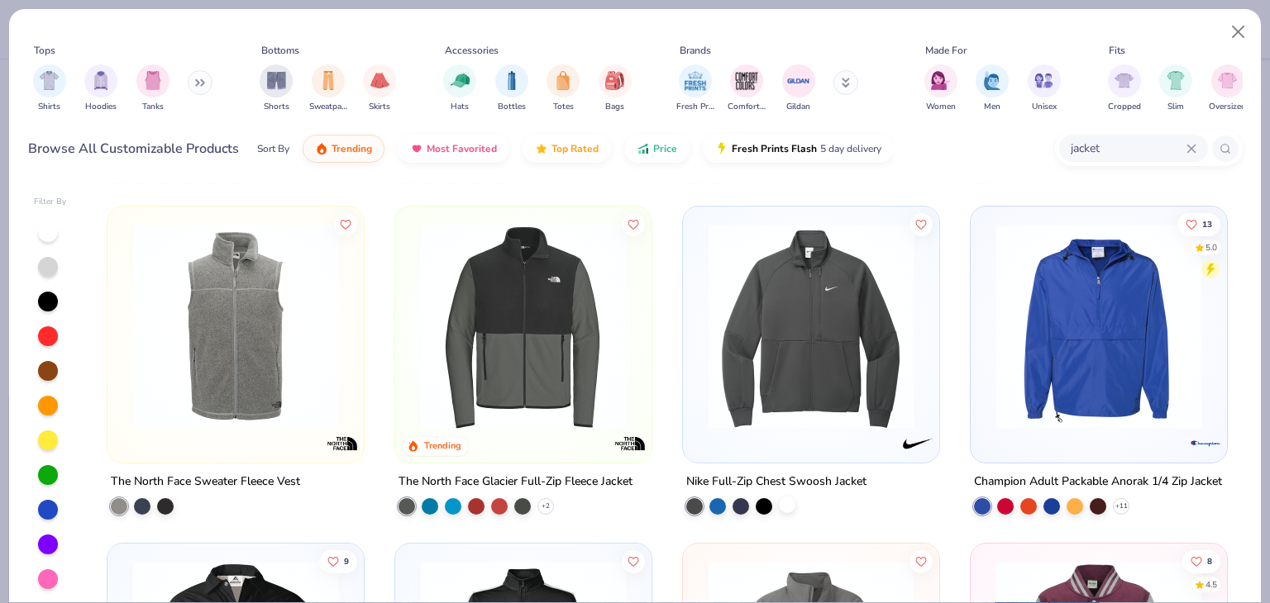
click at [787, 507] on div at bounding box center [787, 504] width 17 height 17
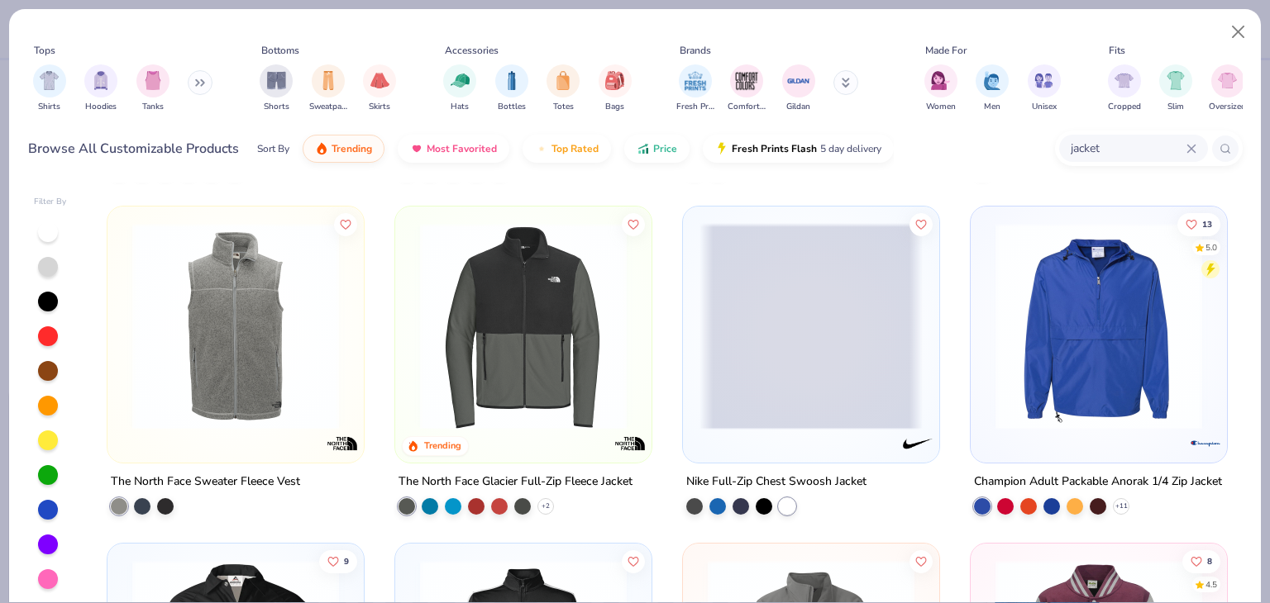
click at [810, 480] on div "Nike Full-Zip Chest Swoosh Jacket" at bounding box center [776, 481] width 180 height 21
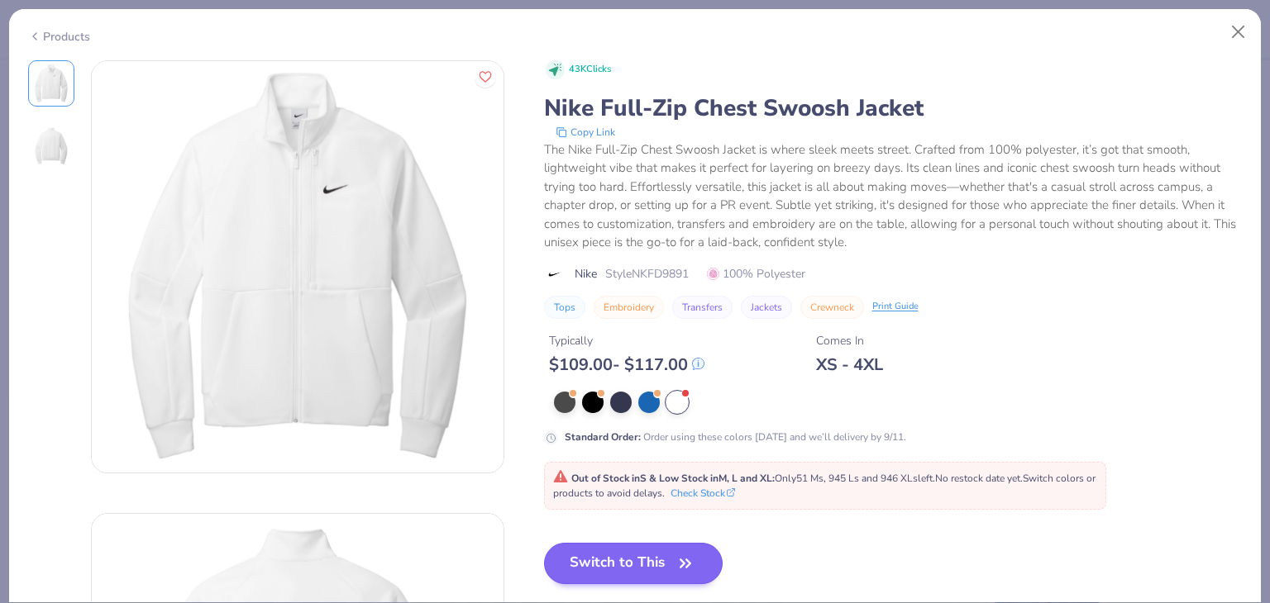
click at [670, 490] on span "Out of Stock in S & Low Stock in M, L and XL : Only 51 Ms, 945 Ls and 946 XLs l…" at bounding box center [824, 486] width 542 height 28
click at [672, 555] on button "Switch to This" at bounding box center [633, 563] width 179 height 41
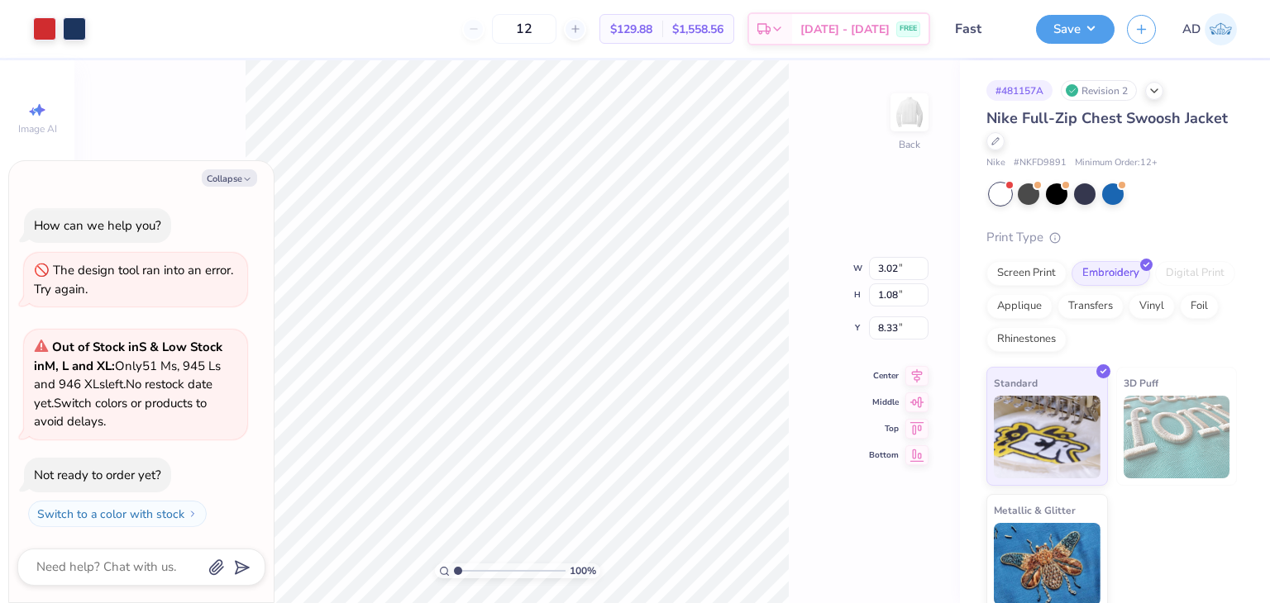
type textarea "x"
type input "5.47"
type input "1.95"
type input "7.46"
type textarea "x"
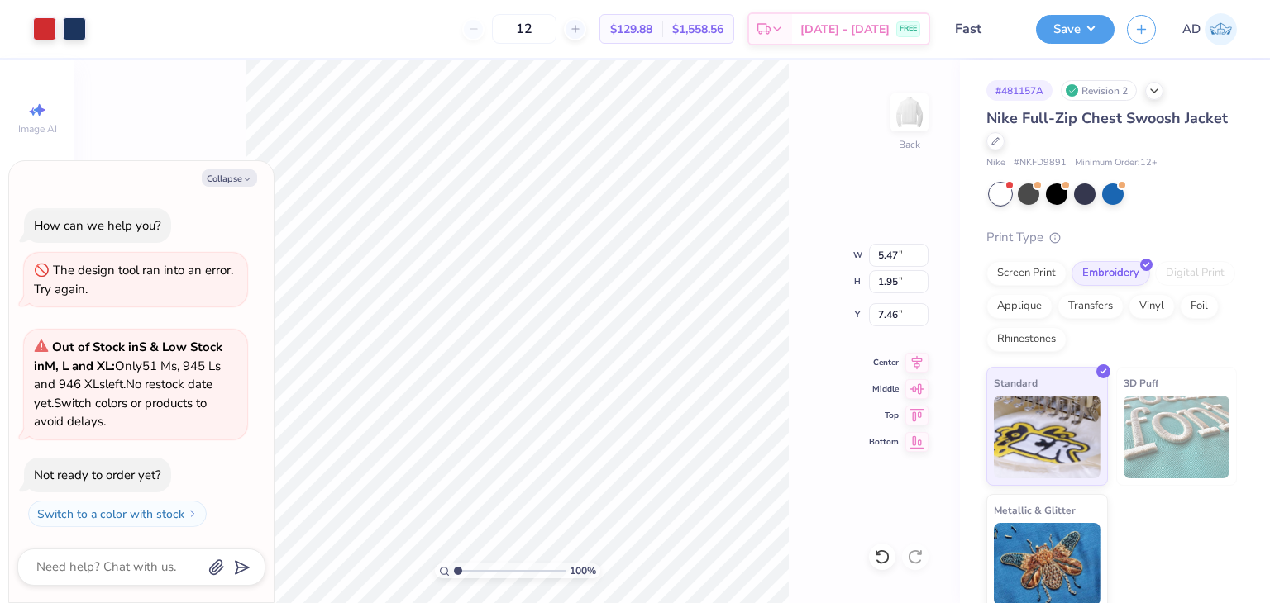
type input "3.00"
type textarea "x"
type input "4.32"
type input "1.54"
click at [1094, 26] on button "Save" at bounding box center [1075, 26] width 79 height 29
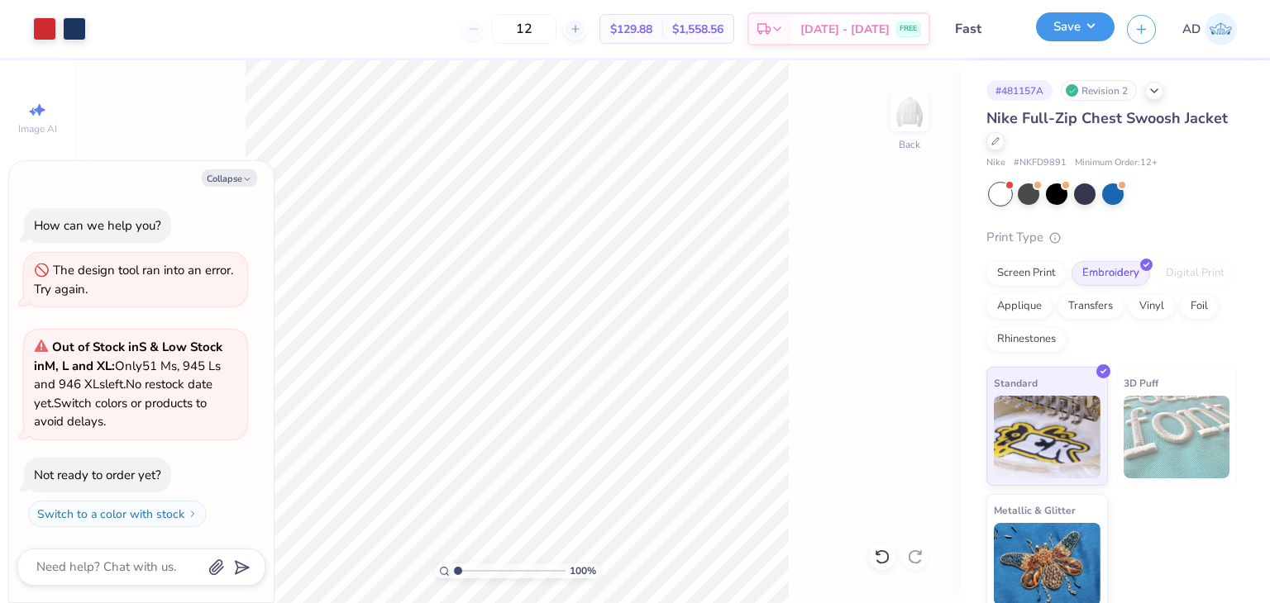
type textarea "x"
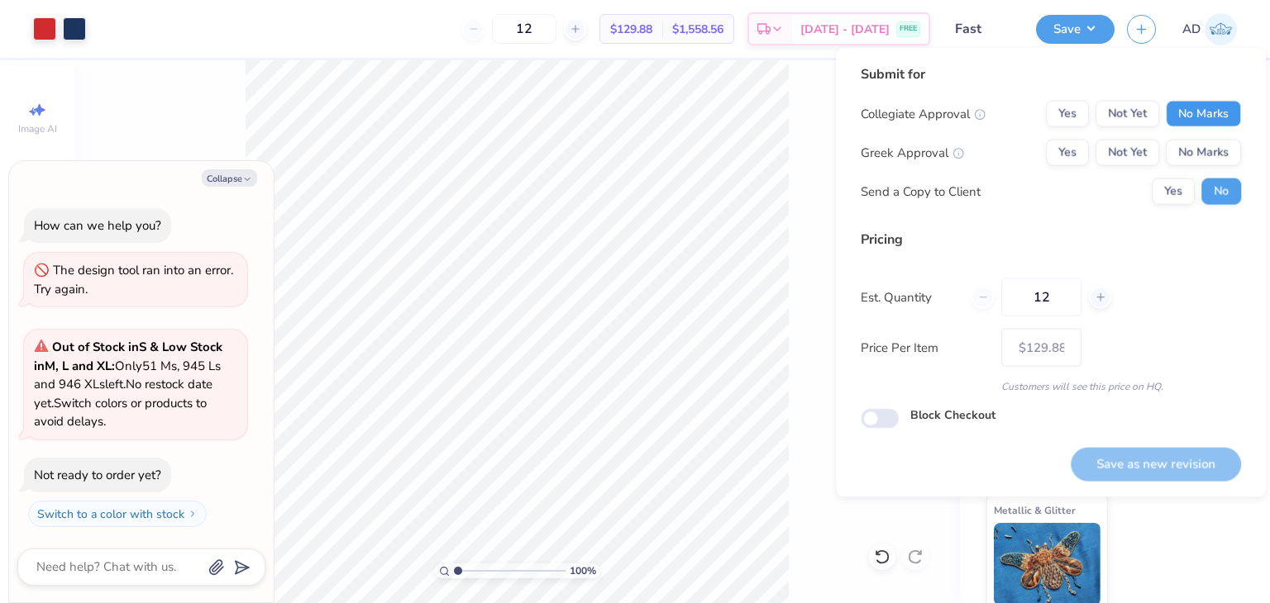
click at [1209, 112] on button "No Marks" at bounding box center [1202, 114] width 75 height 26
click at [1219, 150] on button "No Marks" at bounding box center [1202, 153] width 75 height 26
click at [1172, 472] on button "Save as new revision" at bounding box center [1155, 464] width 170 height 34
type input "$129.88"
type textarea "x"
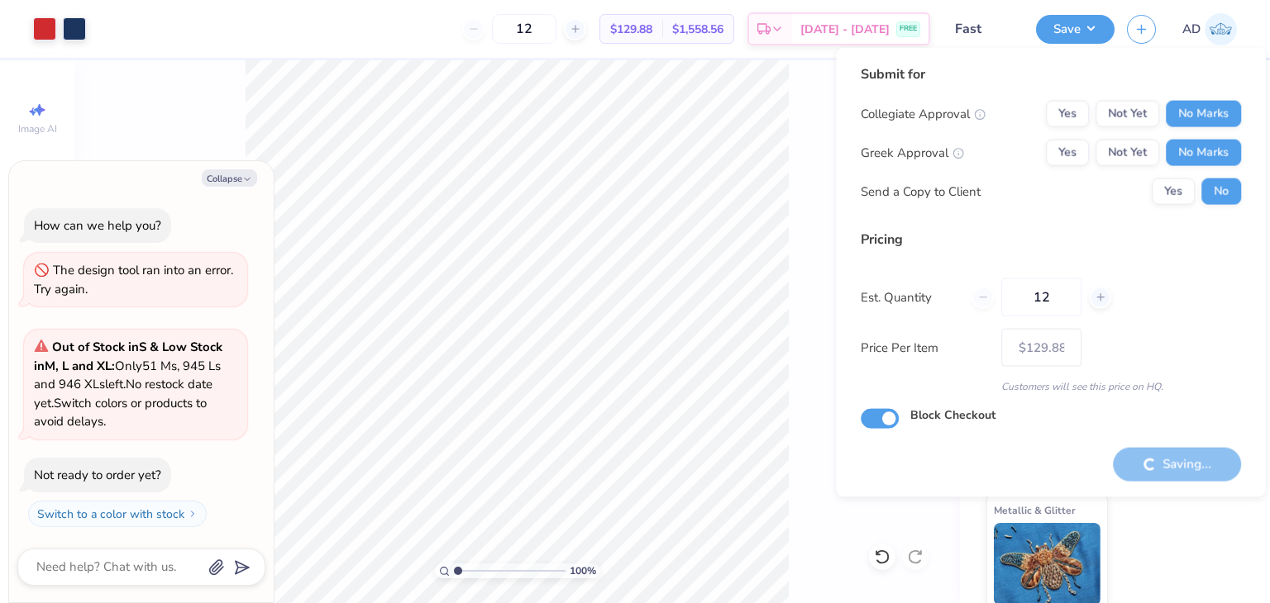
checkbox input "true"
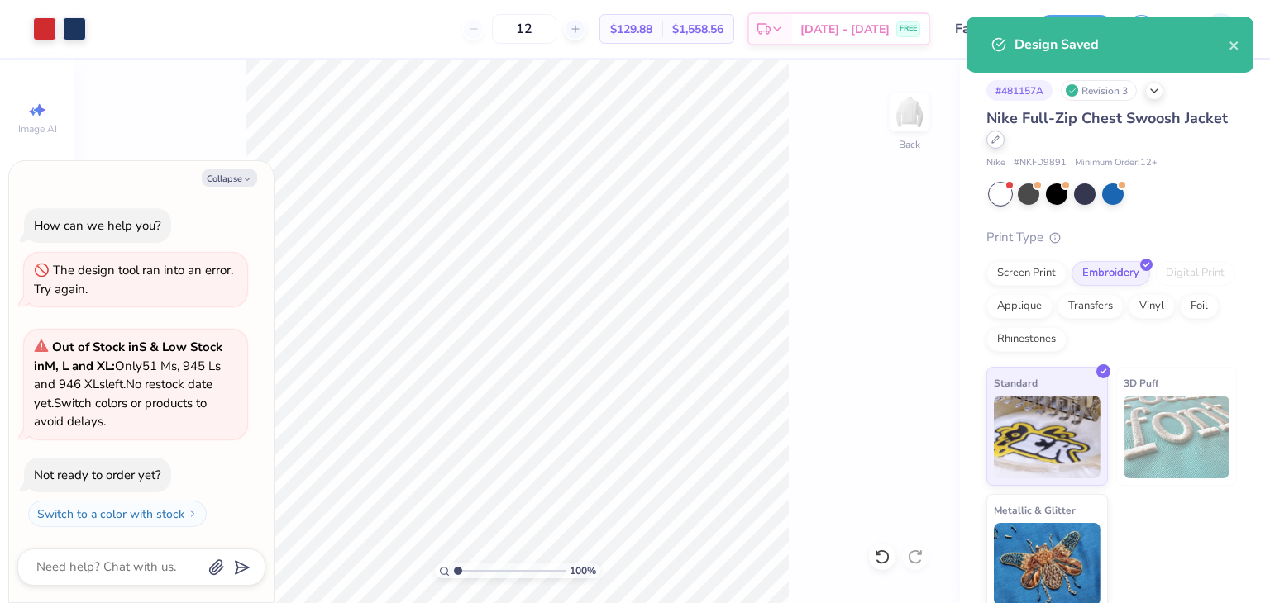
click at [999, 140] on icon at bounding box center [995, 140] width 8 height 8
type textarea "x"
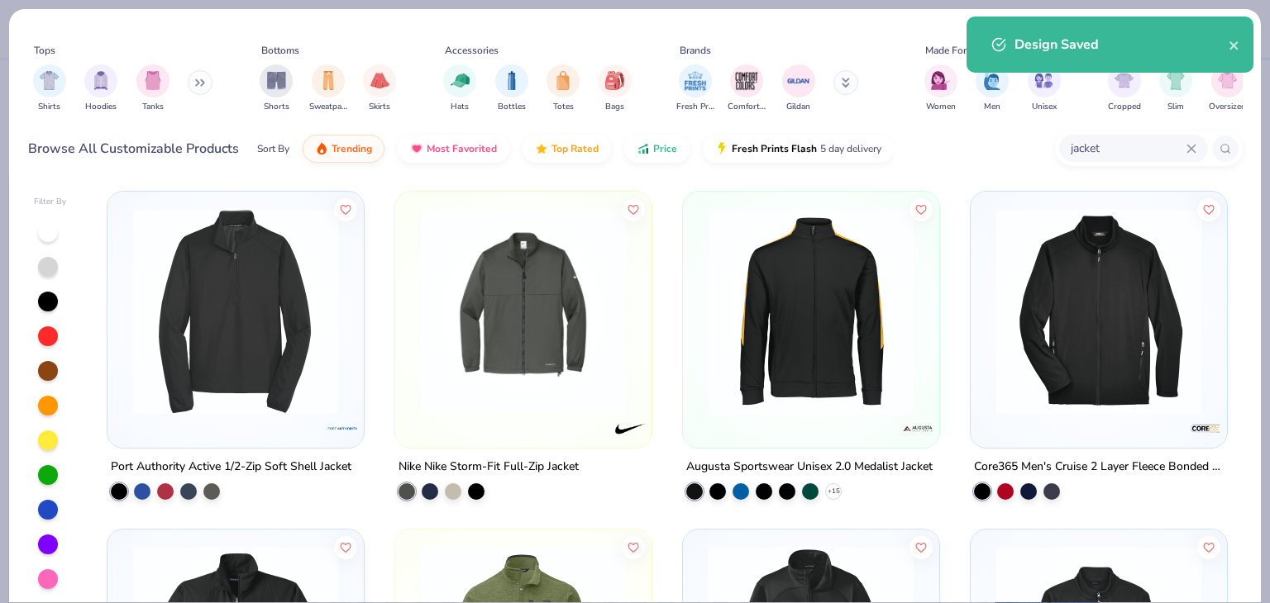
click at [1188, 144] on icon at bounding box center [1191, 149] width 10 height 10
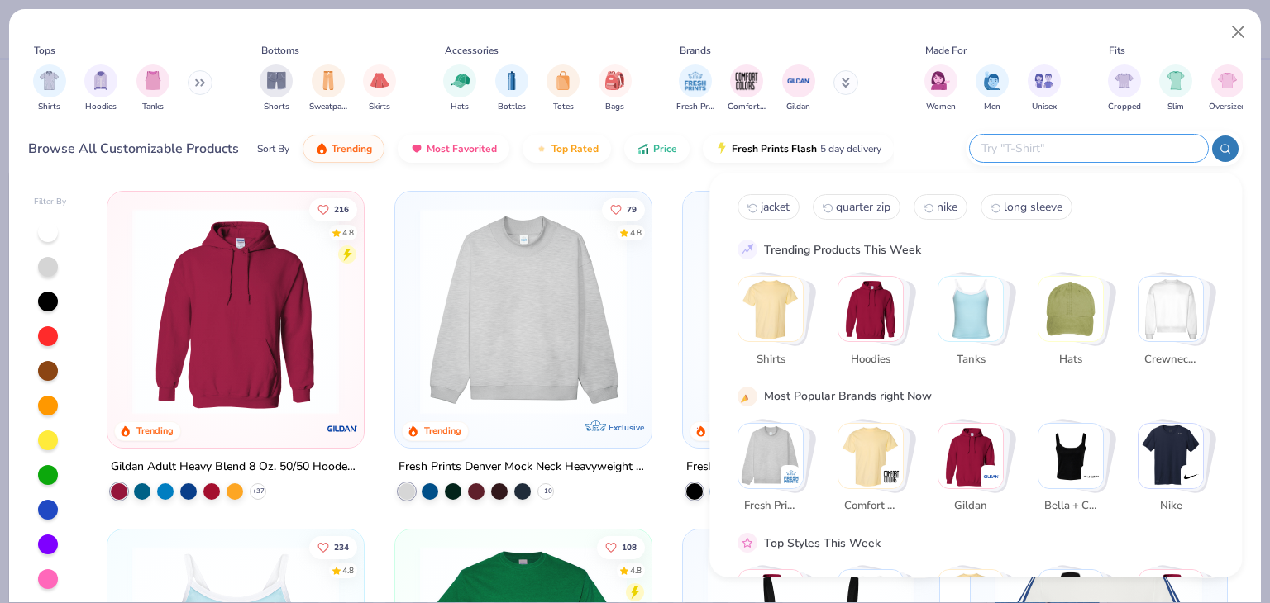
type input "w"
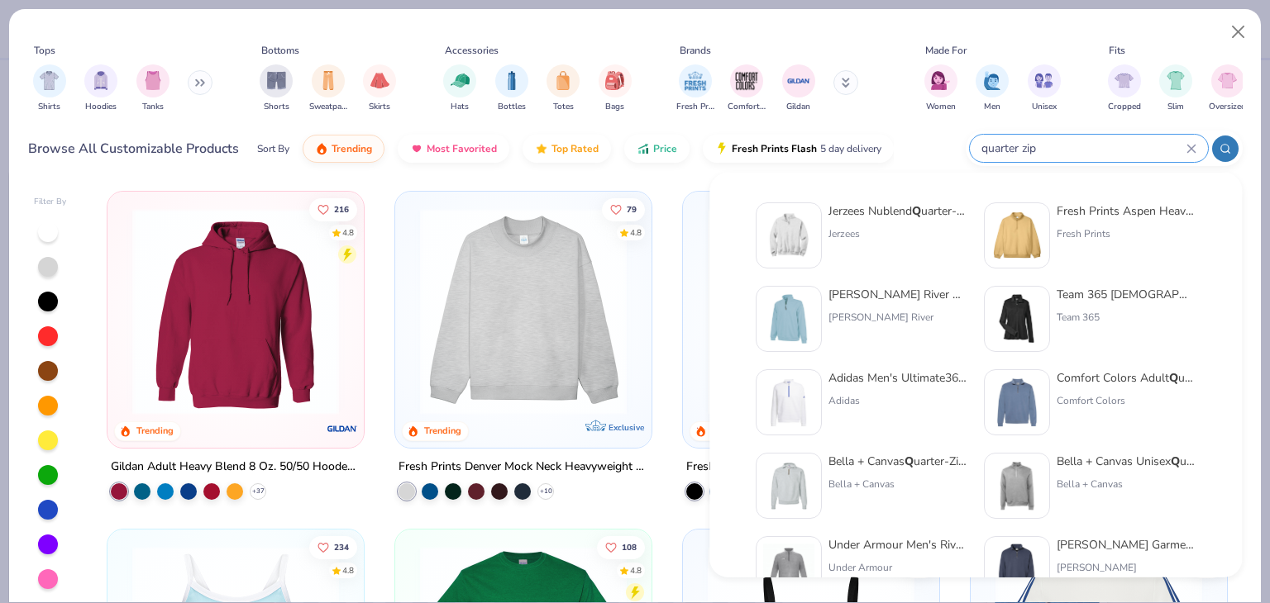
type input "quarter zip"
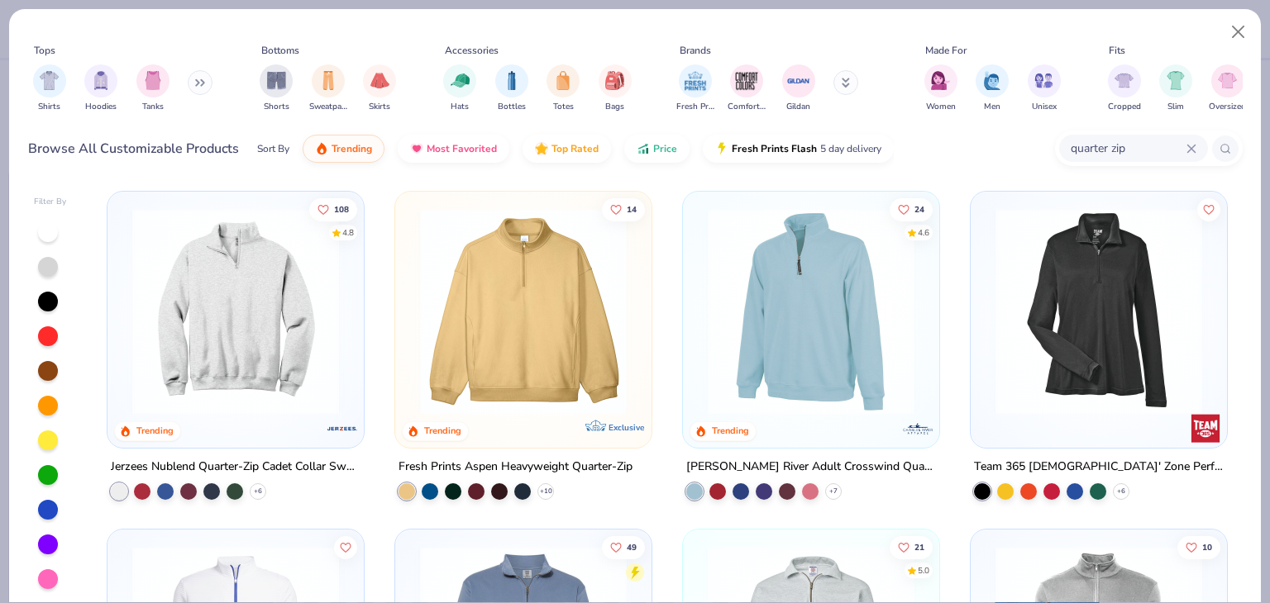
click at [840, 305] on img at bounding box center [810, 311] width 223 height 207
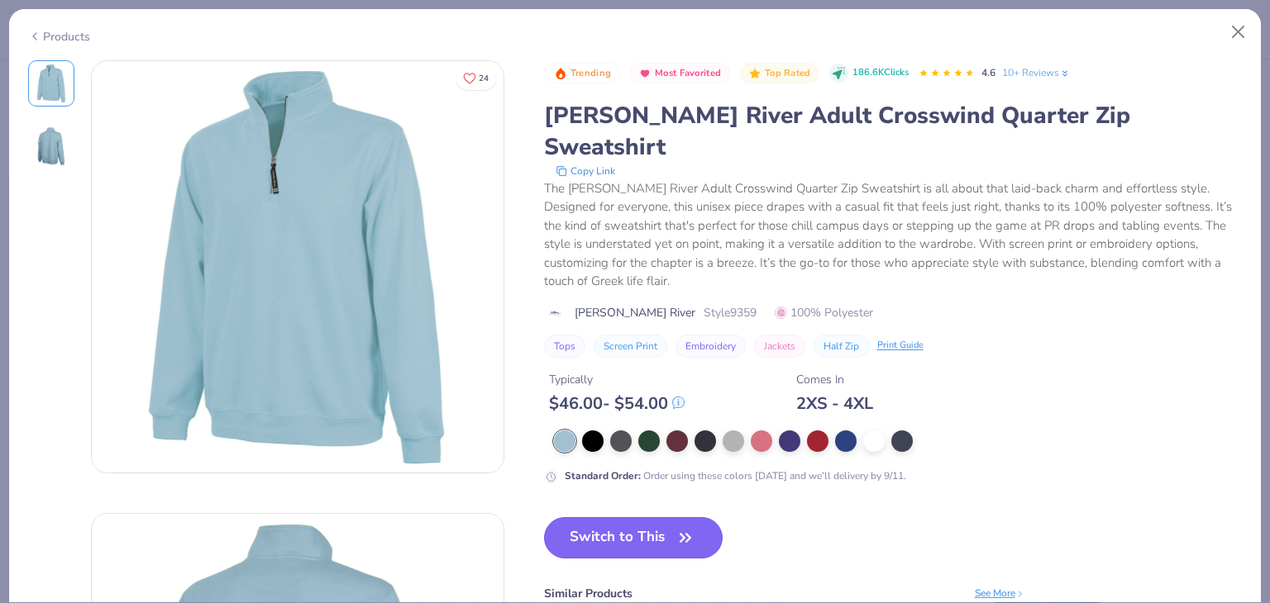
click at [632, 517] on button "Switch to This" at bounding box center [633, 537] width 179 height 41
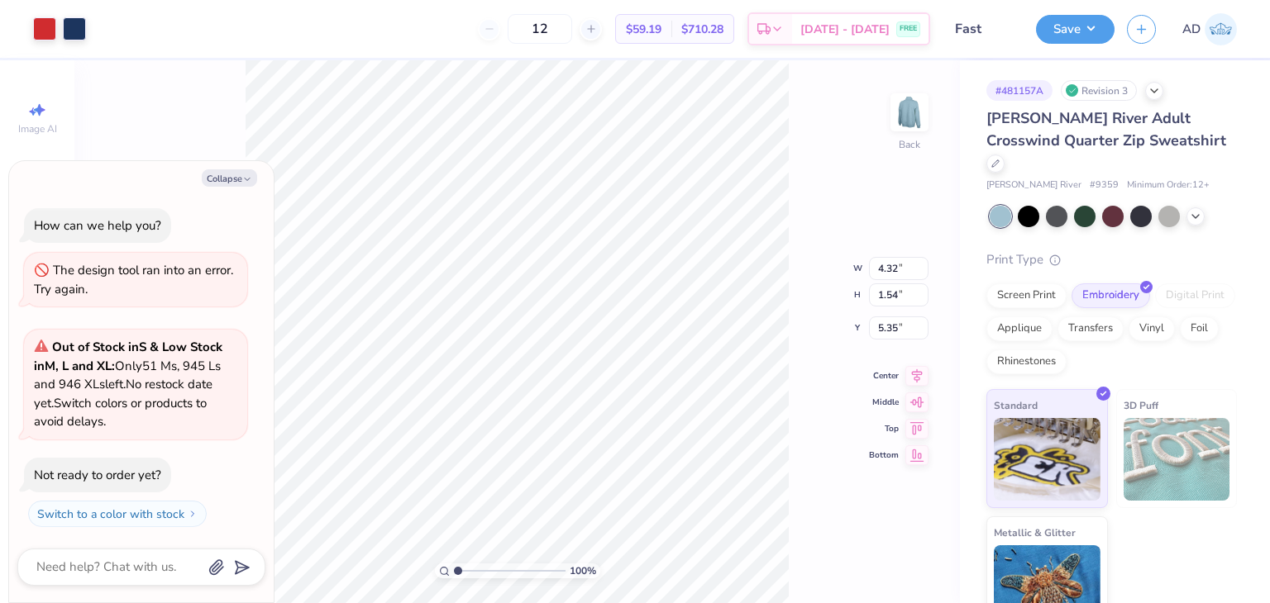
type textarea "x"
type input "3.00"
type textarea "x"
type input "5.04"
type input "1.80"
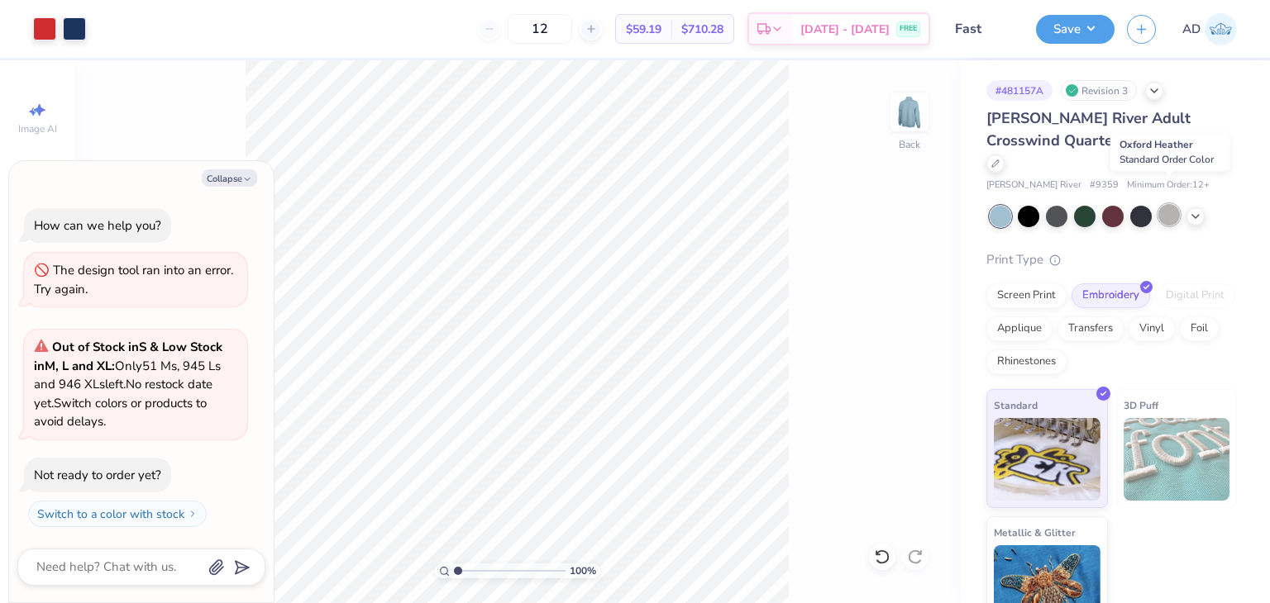
click at [1167, 204] on div at bounding box center [1168, 214] width 21 height 21
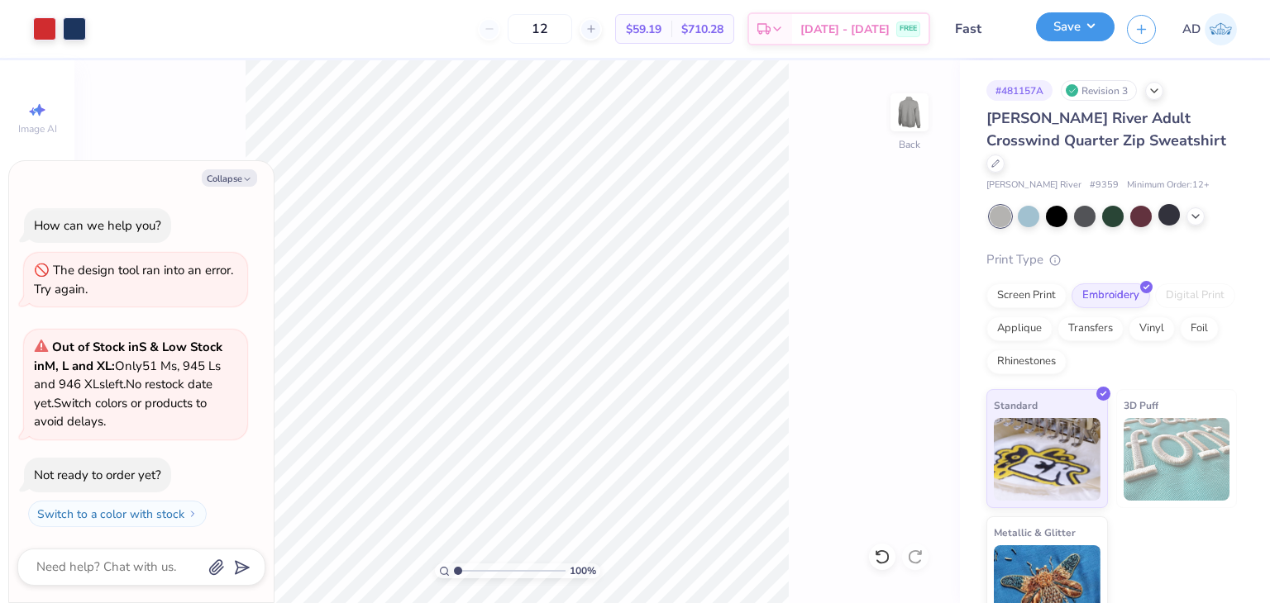
click at [1075, 26] on button "Save" at bounding box center [1075, 26] width 79 height 29
type textarea "x"
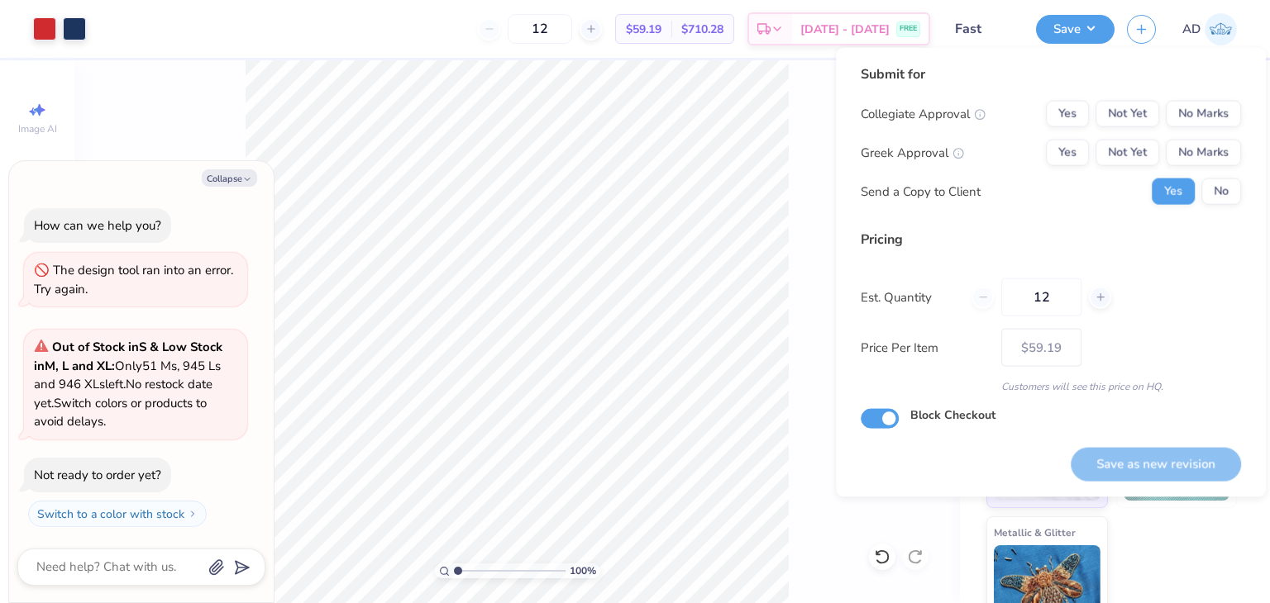
click at [1210, 131] on div "Collegiate Approval Yes Not Yet No Marks Greek Approval Yes Not Yet No Marks Se…" at bounding box center [1050, 153] width 380 height 104
click at [1209, 122] on button "No Marks" at bounding box center [1202, 114] width 75 height 26
click at [1207, 162] on button "No Marks" at bounding box center [1202, 153] width 75 height 26
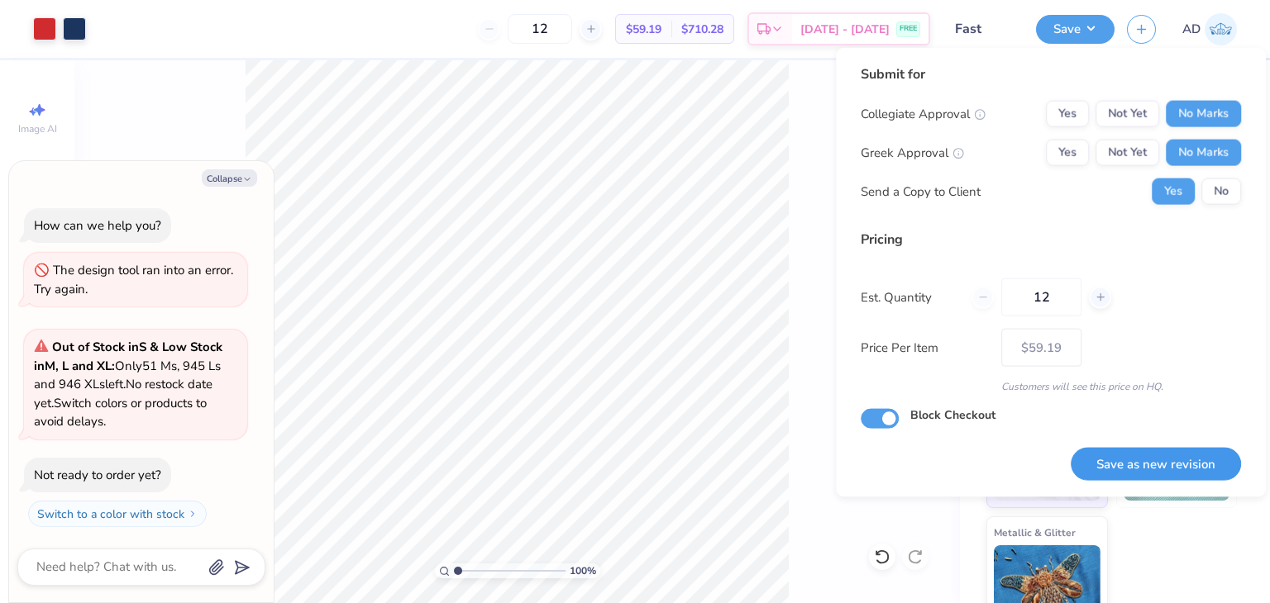
click at [1134, 465] on button "Save as new revision" at bounding box center [1155, 464] width 170 height 34
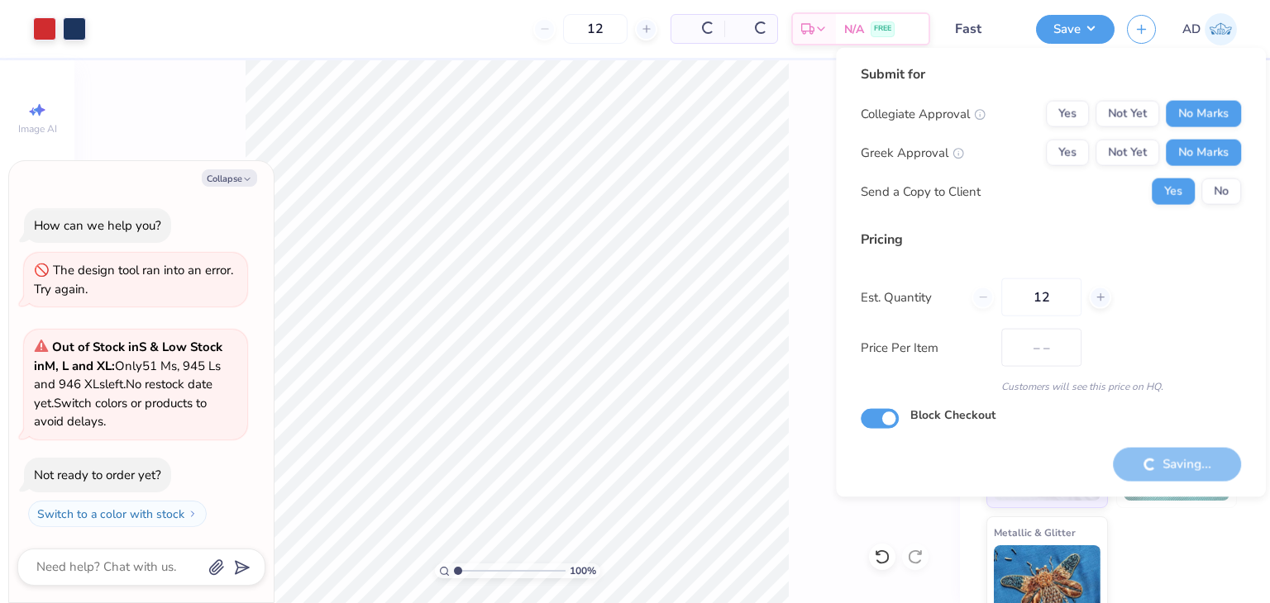
type input "$59.19"
type textarea "x"
